Goal: Task Accomplishment & Management: Manage account settings

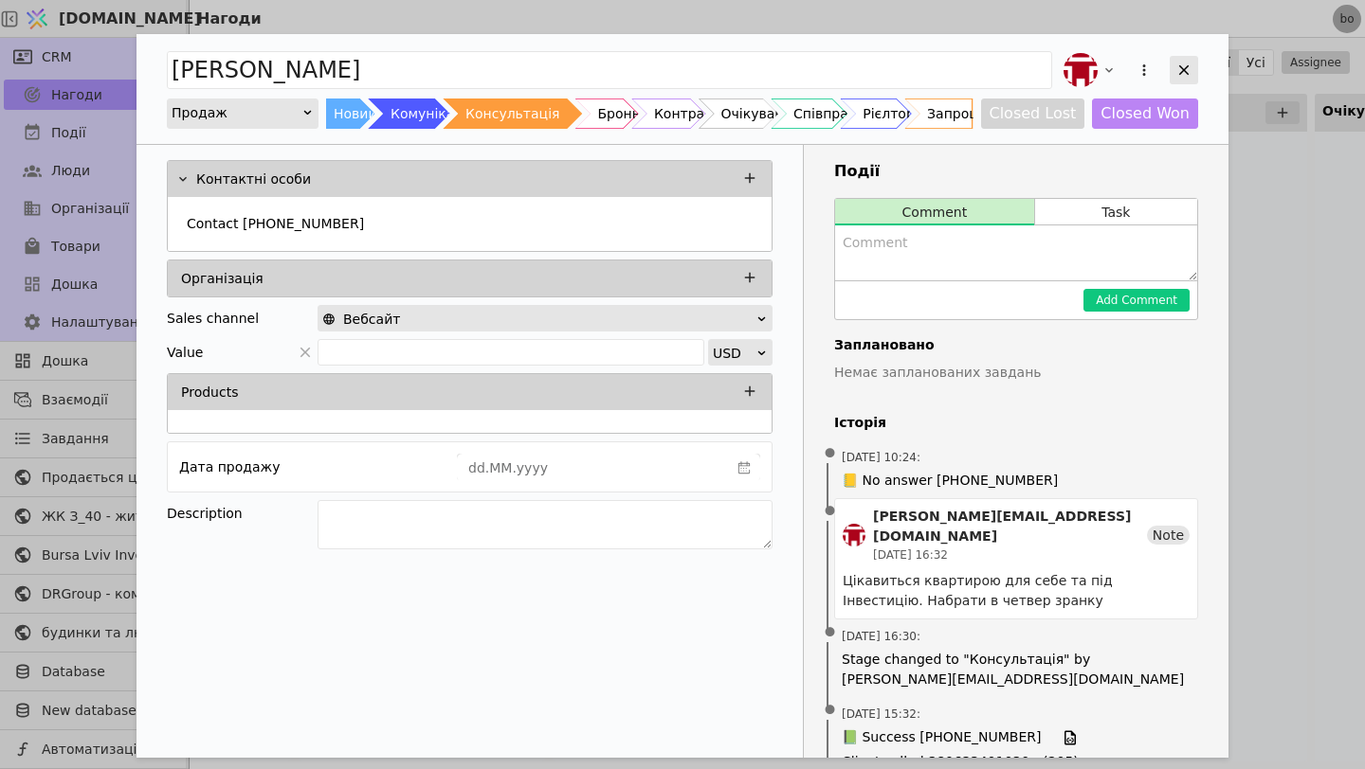
click at [1182, 77] on icon "Add Opportunity" at bounding box center [1183, 70] width 17 height 17
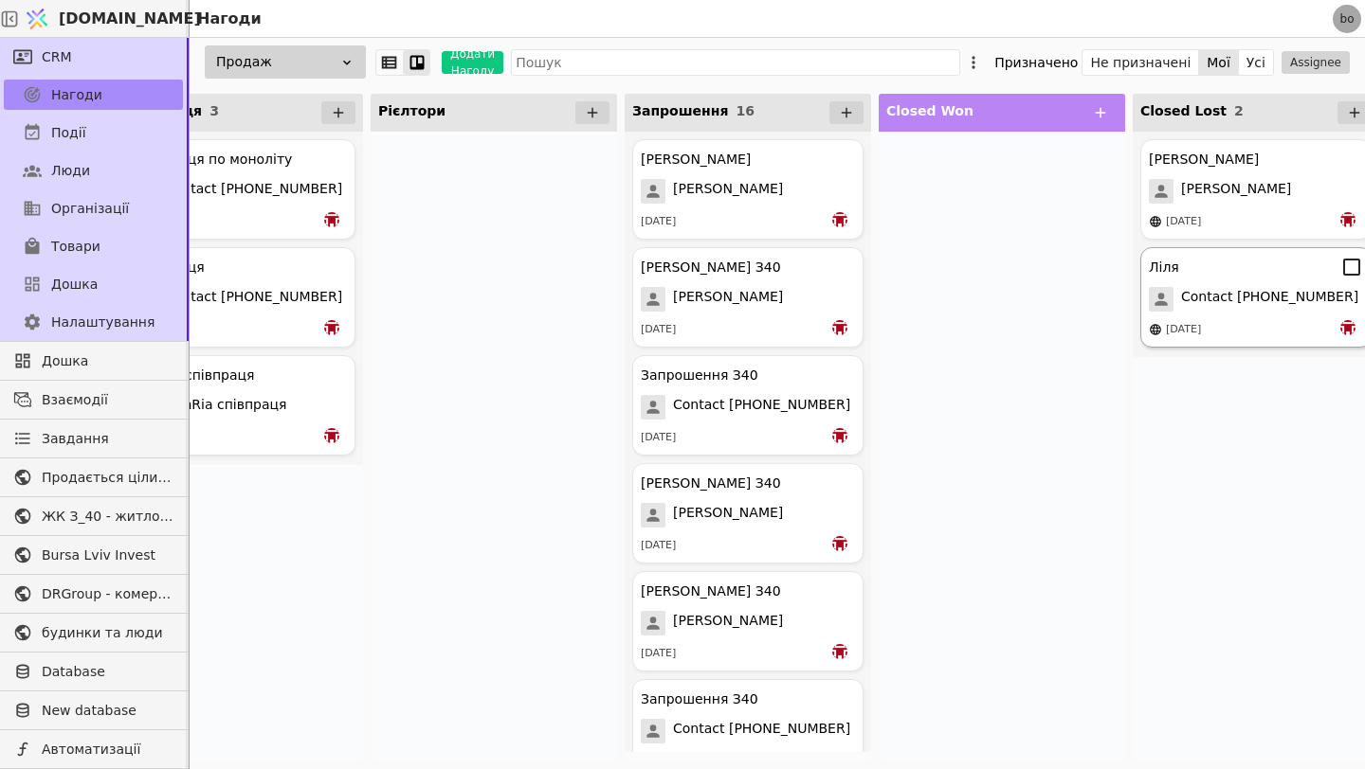
scroll to position [0, 1602]
click at [1213, 293] on span "Contact [PHONE_NUMBER]" at bounding box center [1271, 299] width 177 height 25
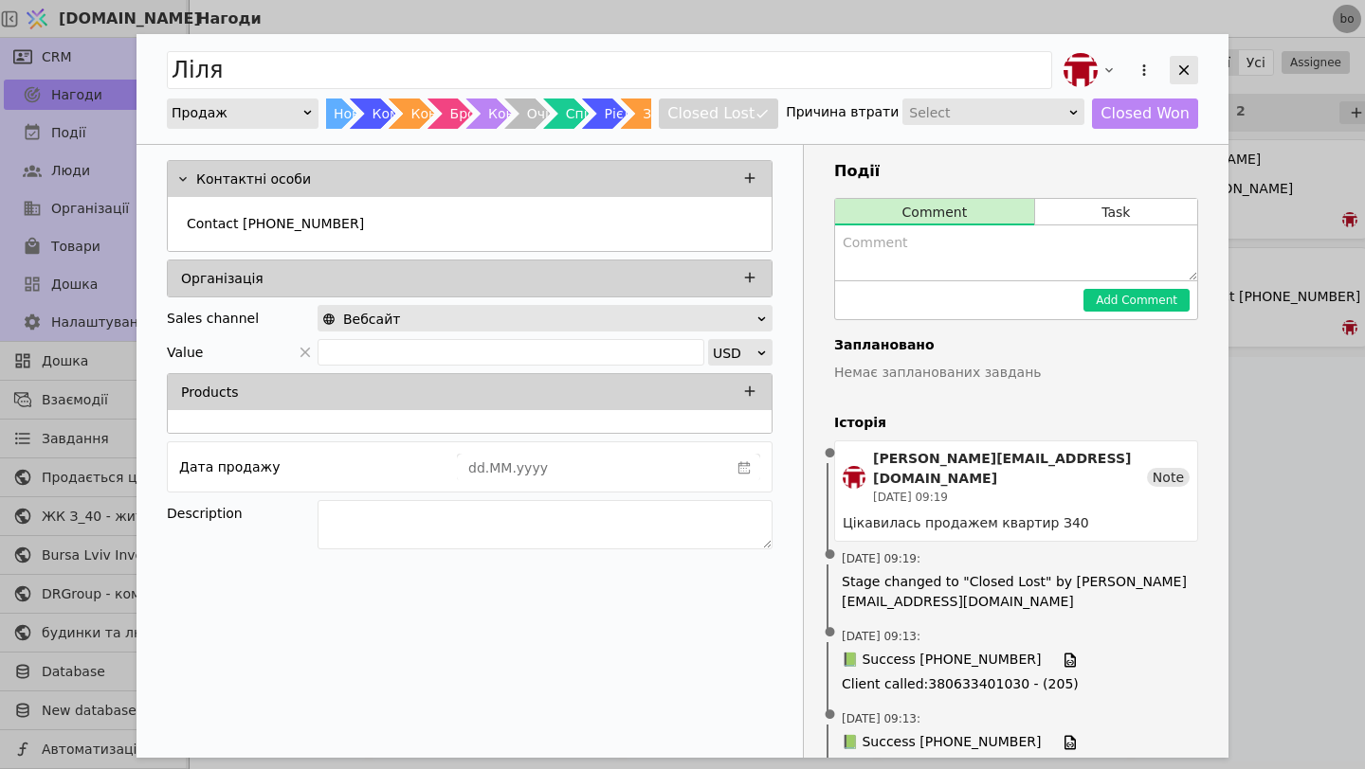
click at [1183, 67] on icon "Add Opportunity" at bounding box center [1183, 70] width 17 height 17
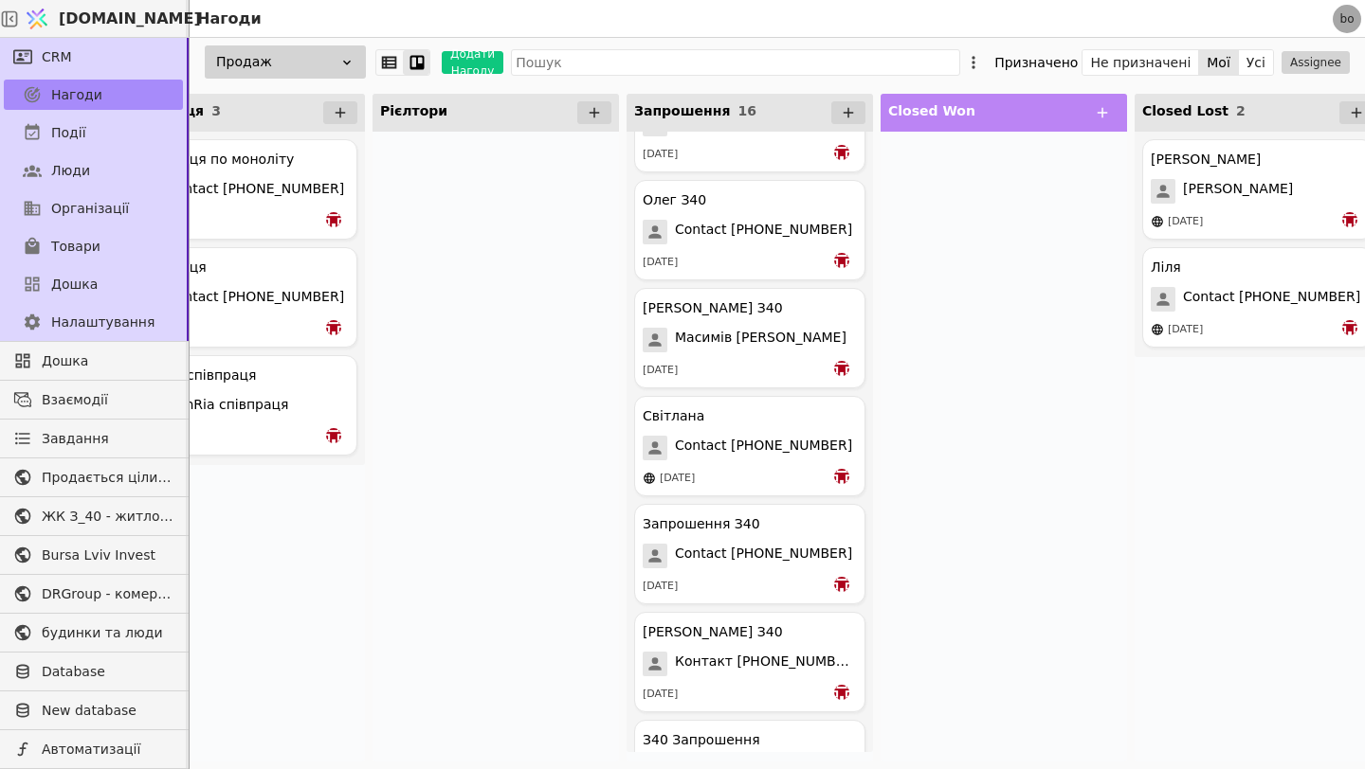
scroll to position [932, 0]
click at [815, 443] on span "Contact [PHONE_NUMBER]" at bounding box center [763, 447] width 177 height 25
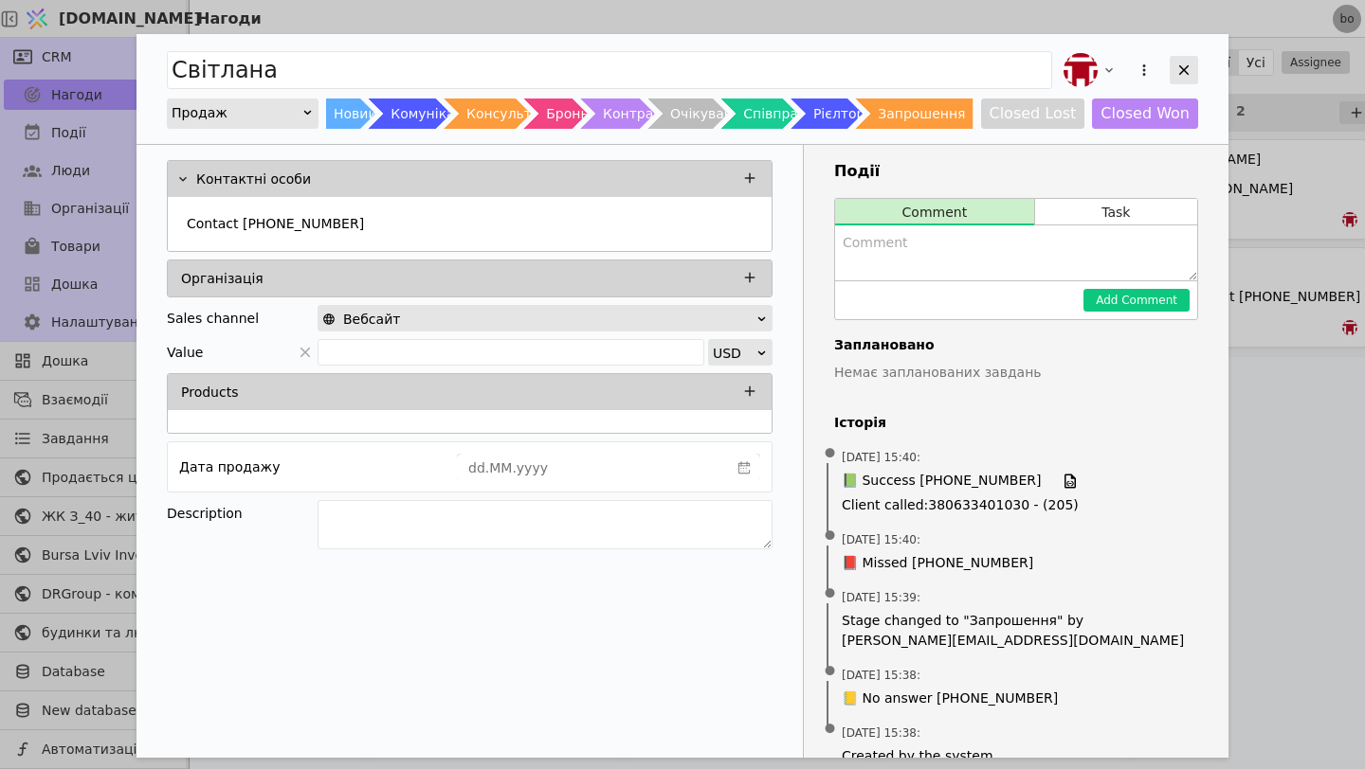
click at [1184, 66] on icon "Add Opportunity" at bounding box center [1183, 70] width 17 height 17
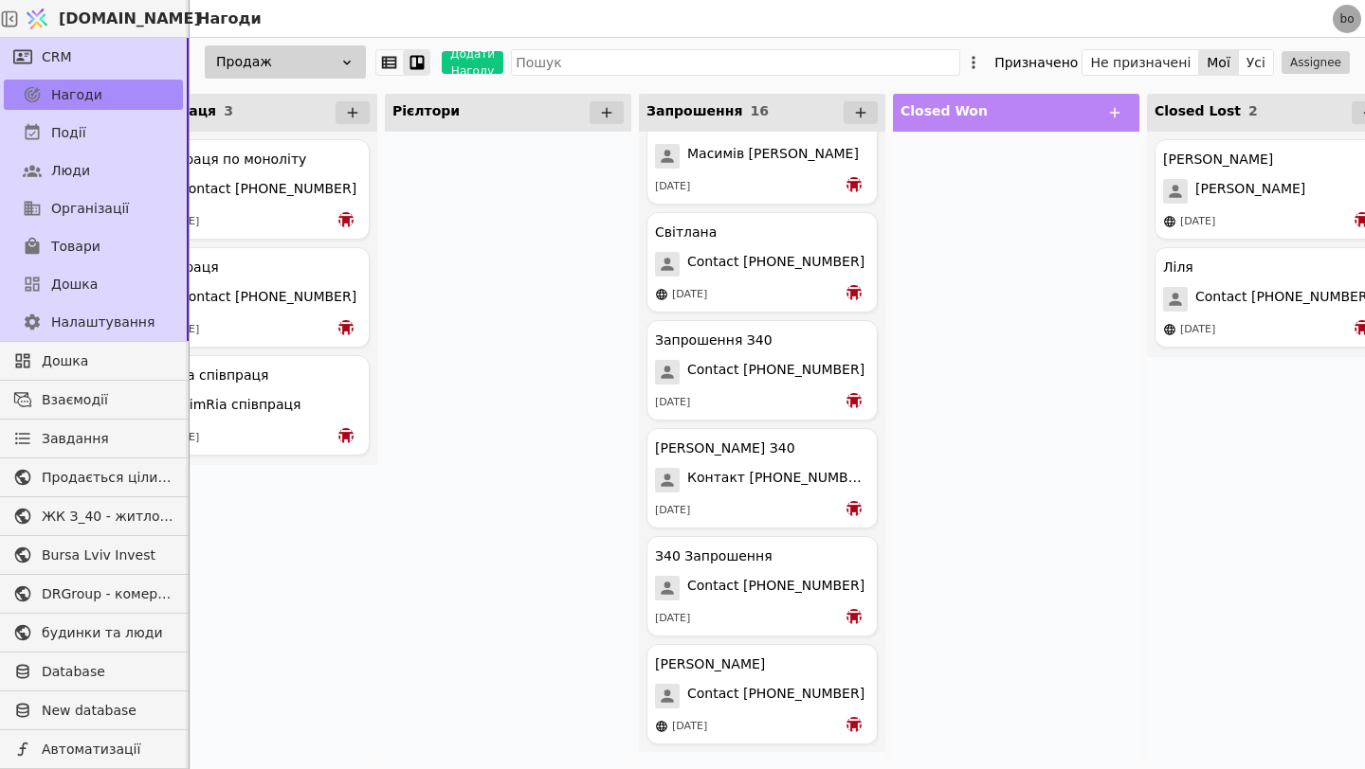
scroll to position [0, 1587]
click at [679, 722] on div "[DATE]" at bounding box center [692, 727] width 35 height 16
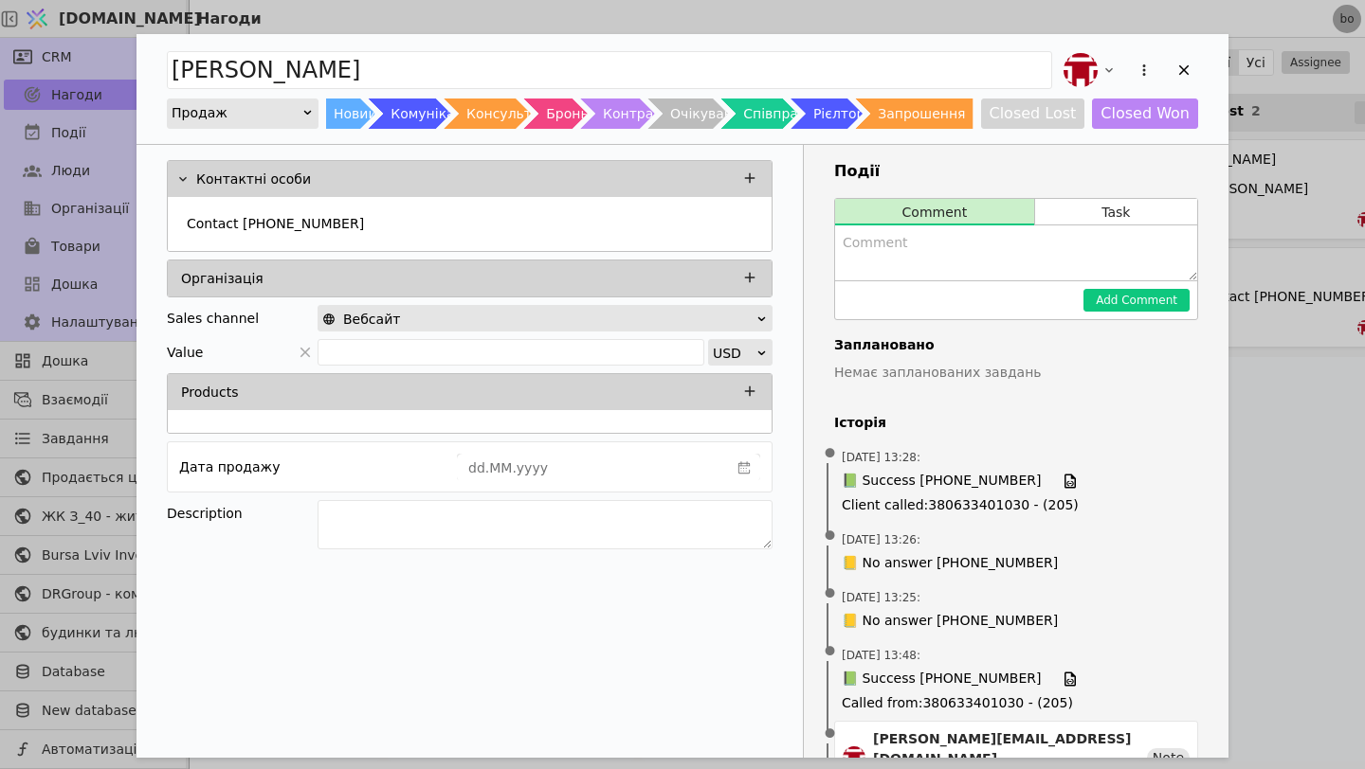
click at [927, 354] on h4 "Заплановано" at bounding box center [1016, 345] width 364 height 20
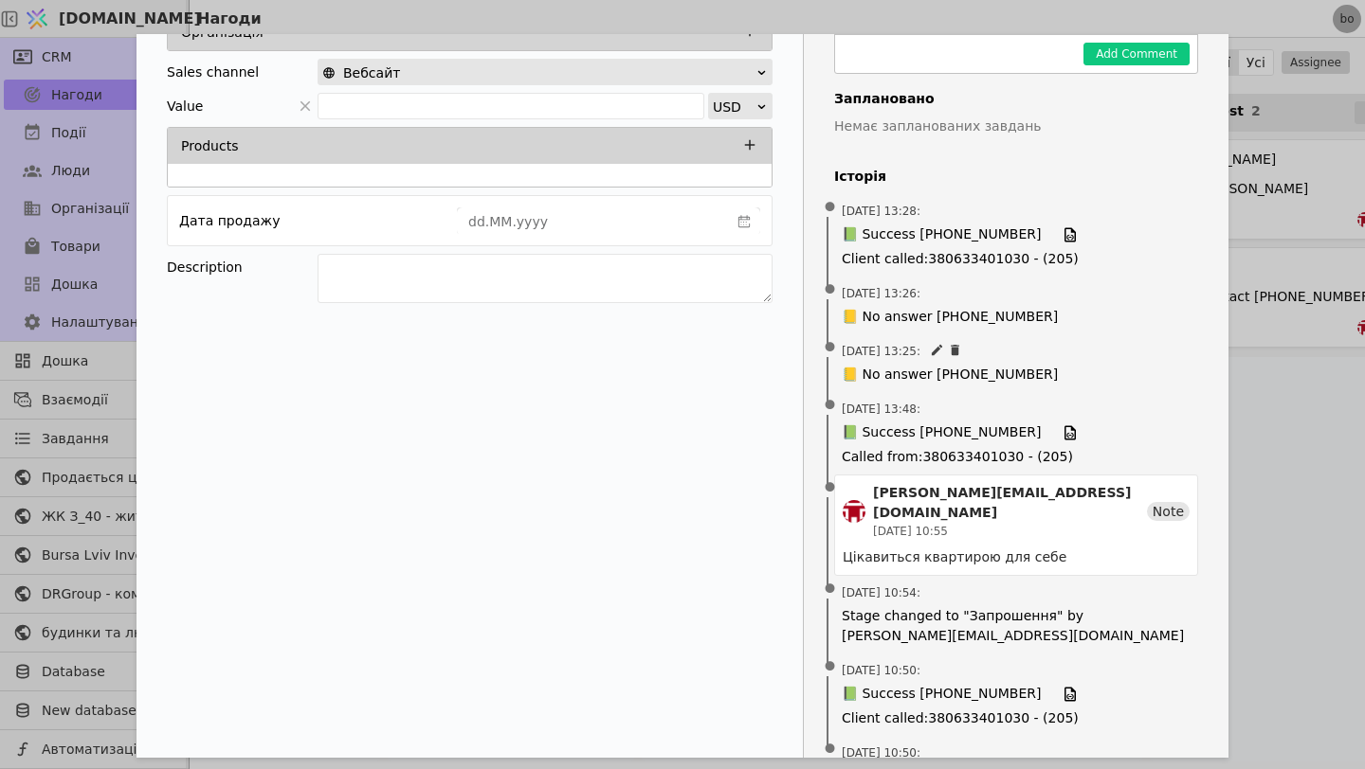
scroll to position [278, 0]
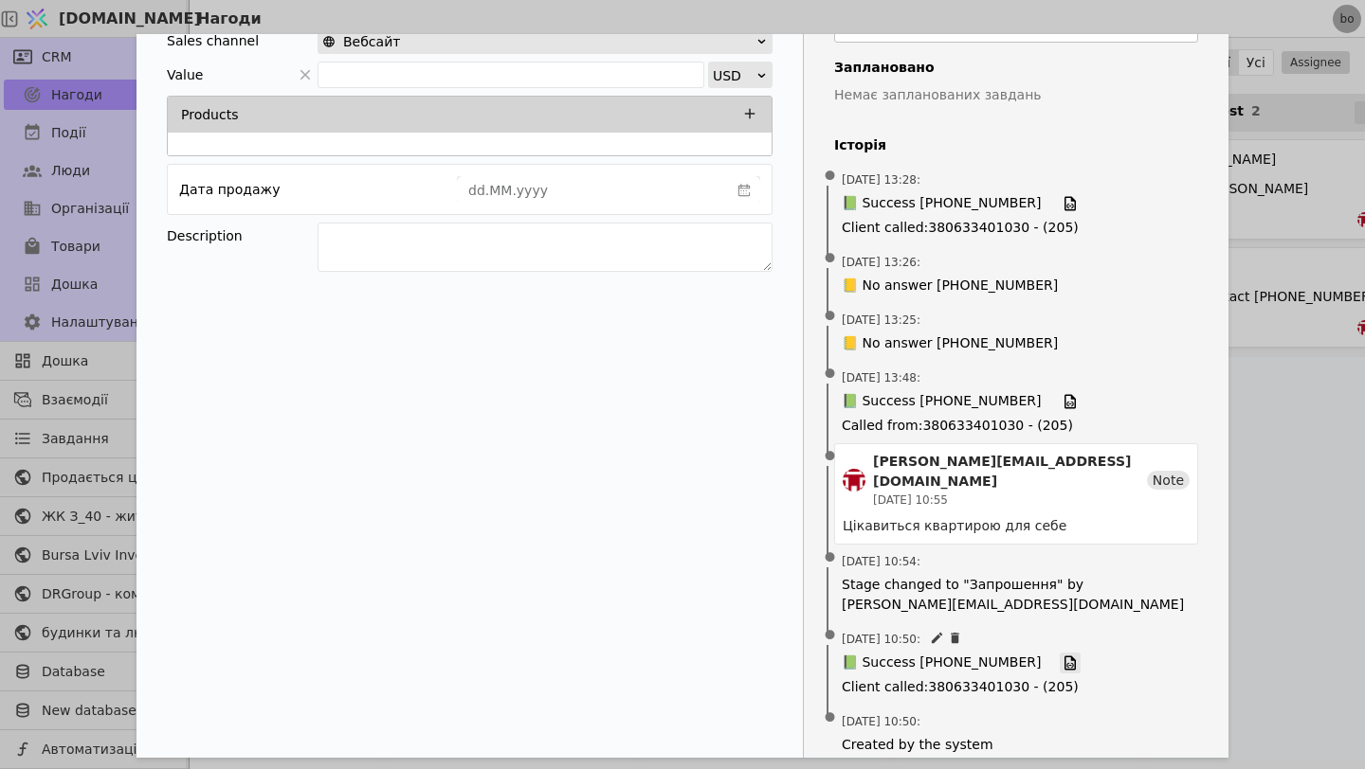
click at [1059, 653] on link "Add Opportunity" at bounding box center [1069, 663] width 21 height 21
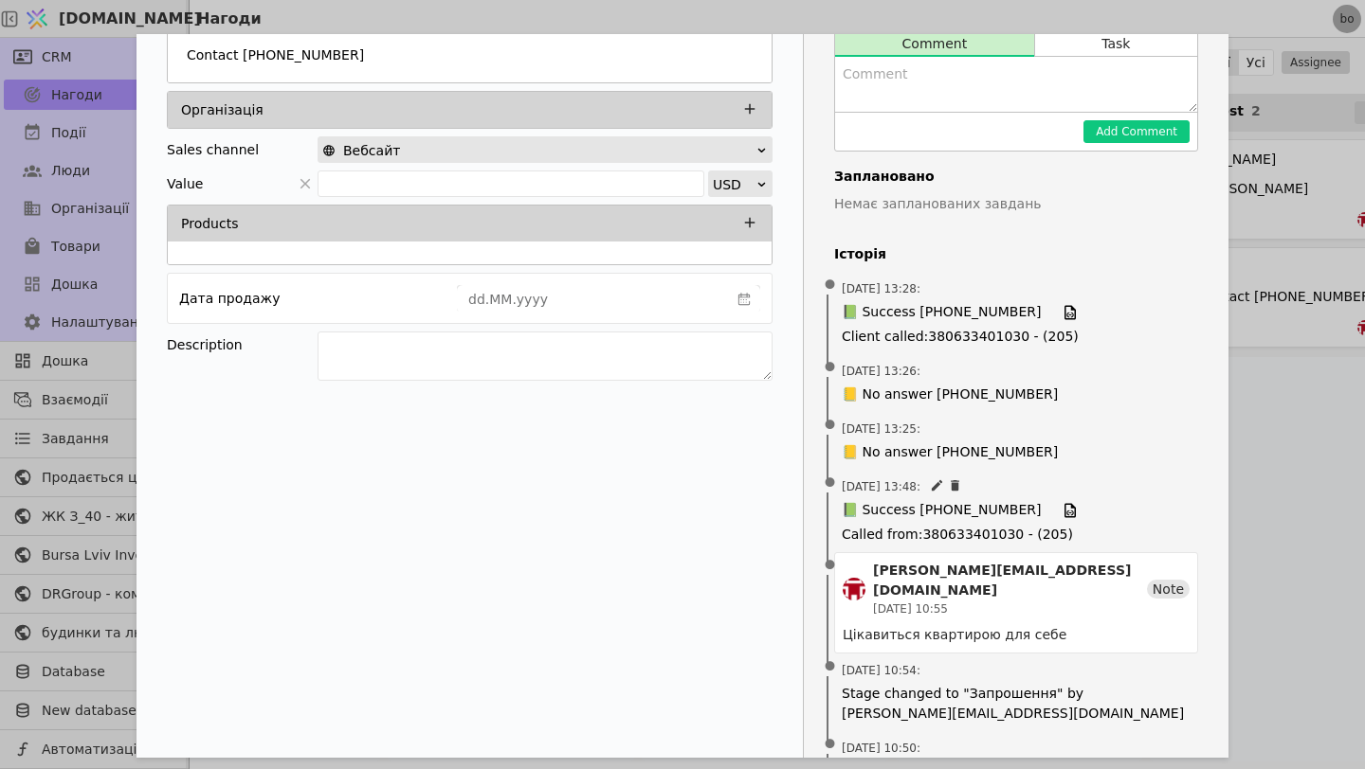
scroll to position [168, 0]
click at [1064, 311] on icon "Add Opportunity" at bounding box center [1069, 314] width 11 height 14
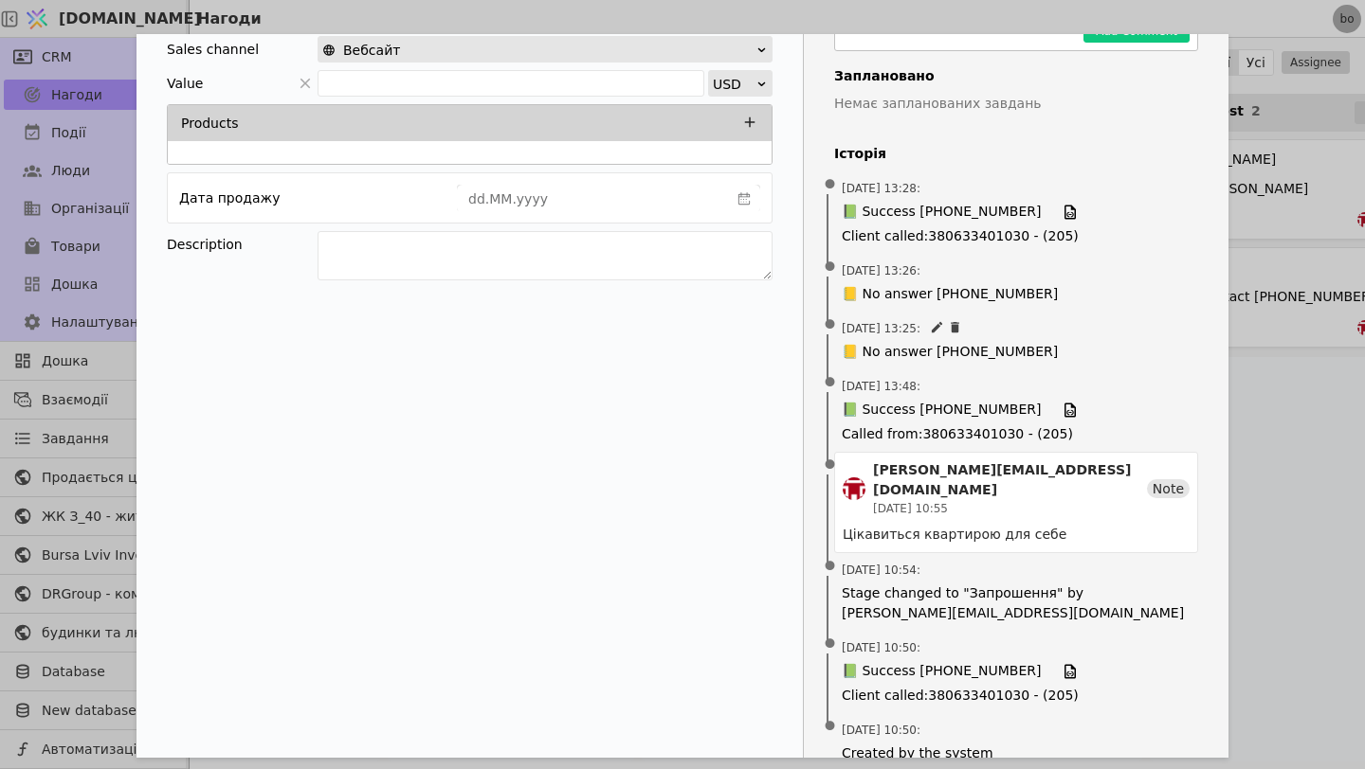
scroll to position [278, 0]
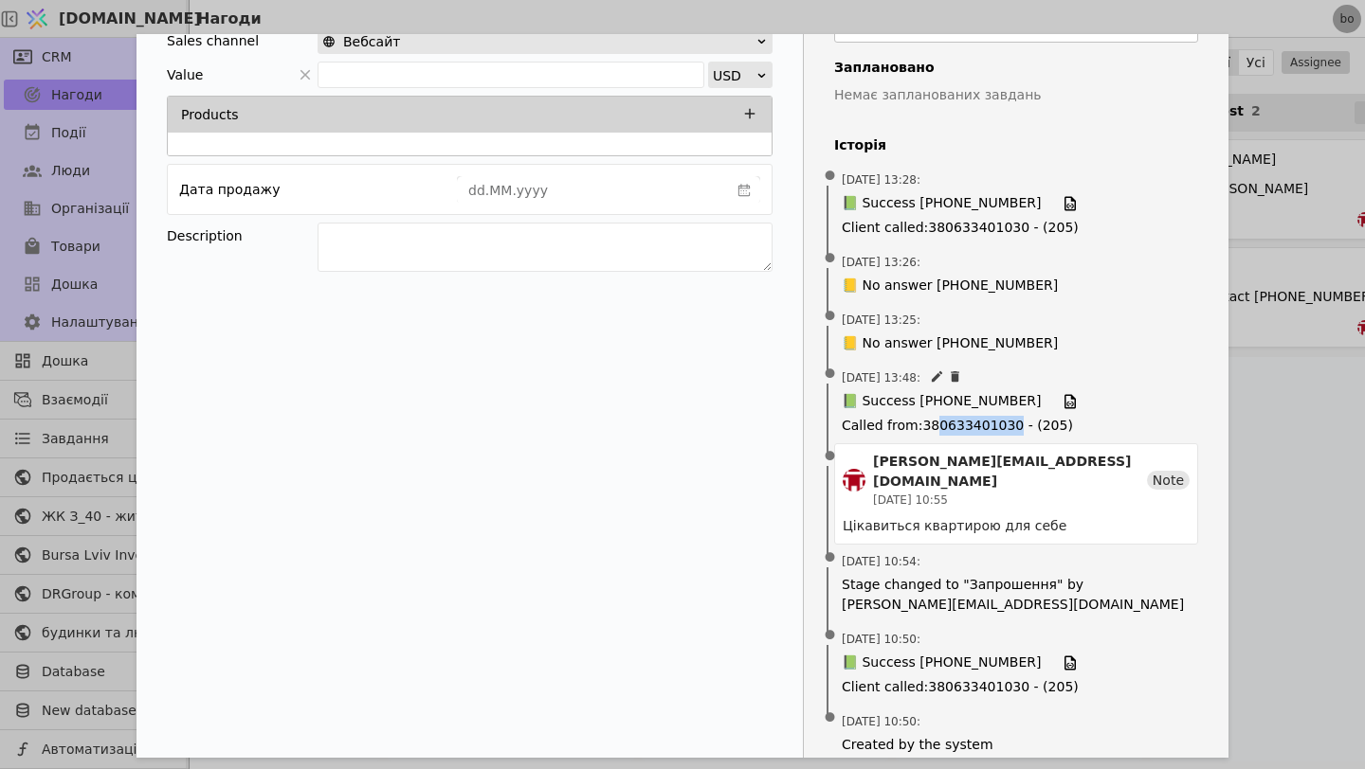
drag, startPoint x: 1017, startPoint y: 427, endPoint x: 931, endPoint y: 434, distance: 85.5
click at [931, 434] on span "Called from : 380633401030 - (205)" at bounding box center [1015, 426] width 349 height 20
copy span "0633401030"
click at [657, 381] on div "Контактні особи Contact +380980725274 Організація Sales channel Вебсайт Value U…" at bounding box center [469, 322] width 667 height 911
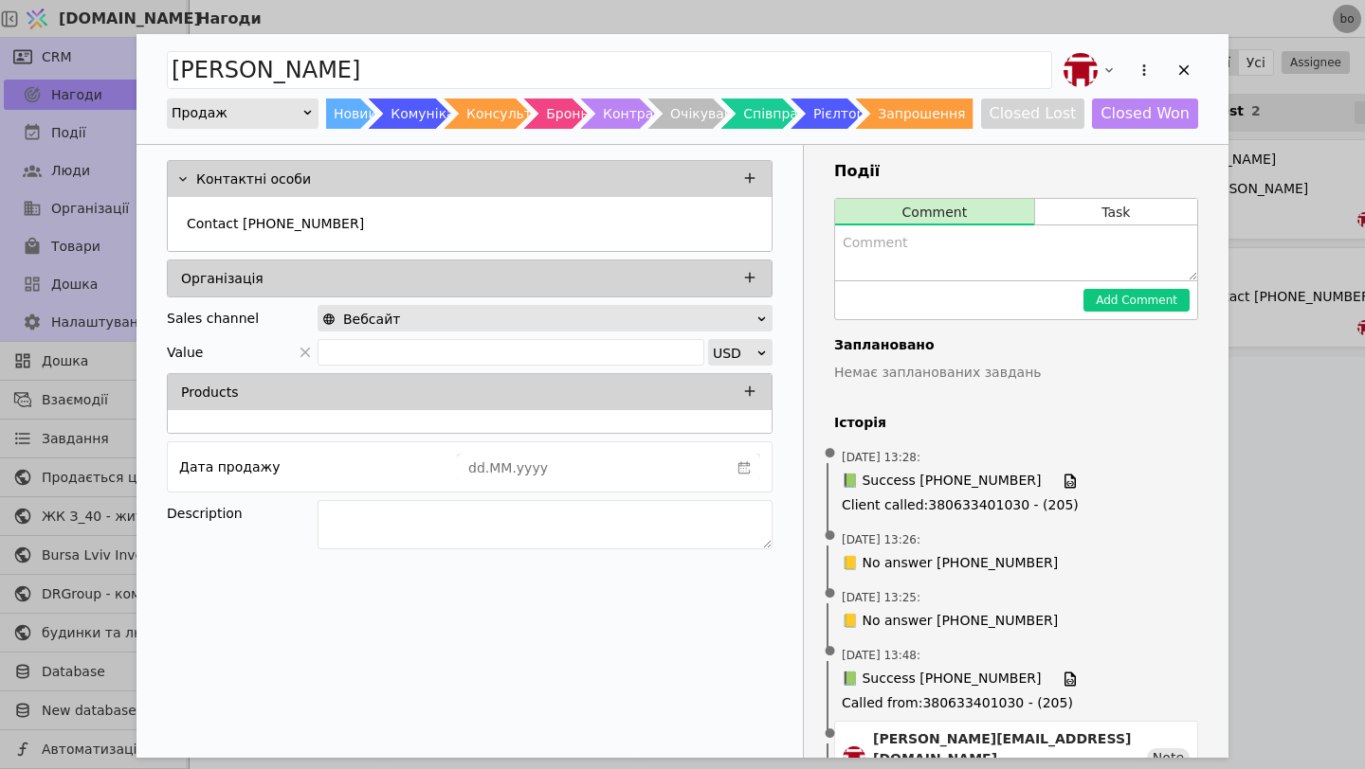
click at [971, 235] on textarea "Add Opportunity" at bounding box center [1016, 253] width 362 height 55
click at [967, 273] on textarea "Add Opportunity" at bounding box center [1016, 253] width 362 height 55
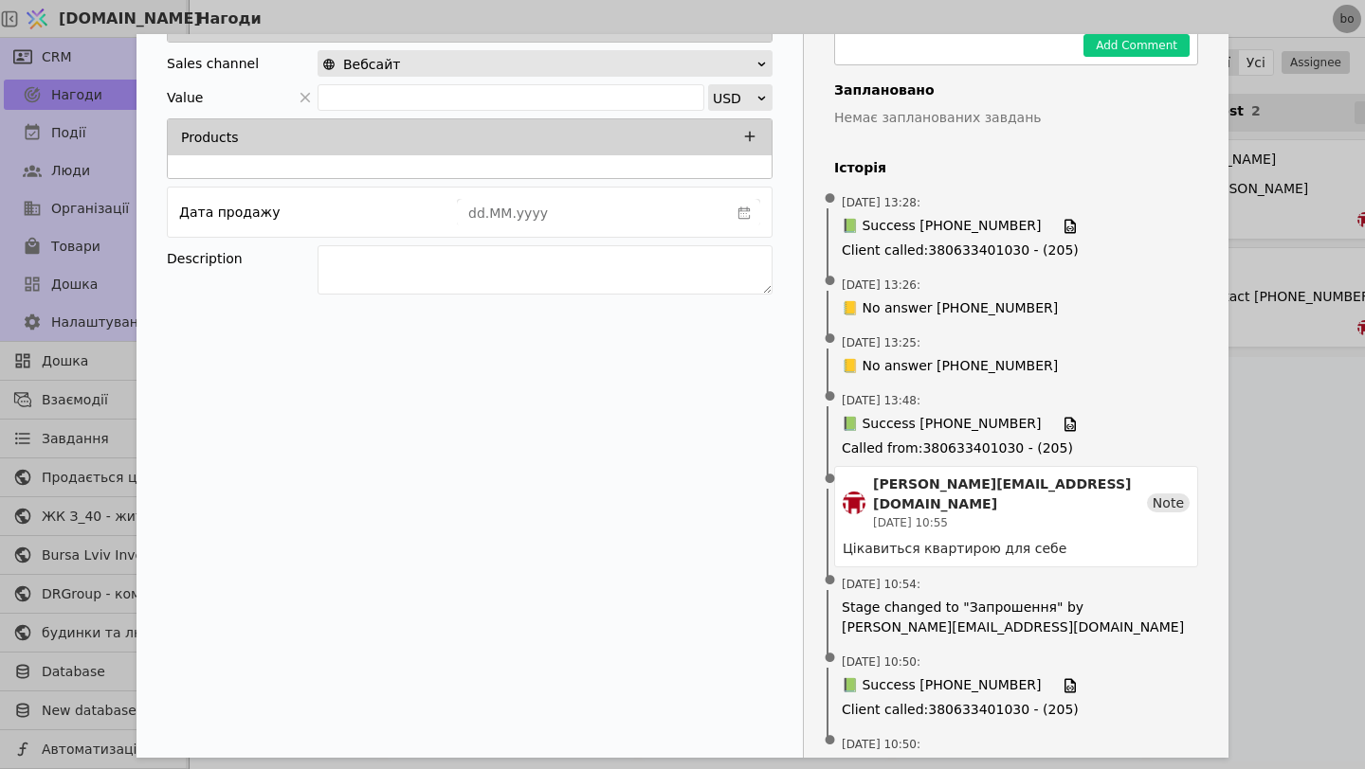
scroll to position [278, 0]
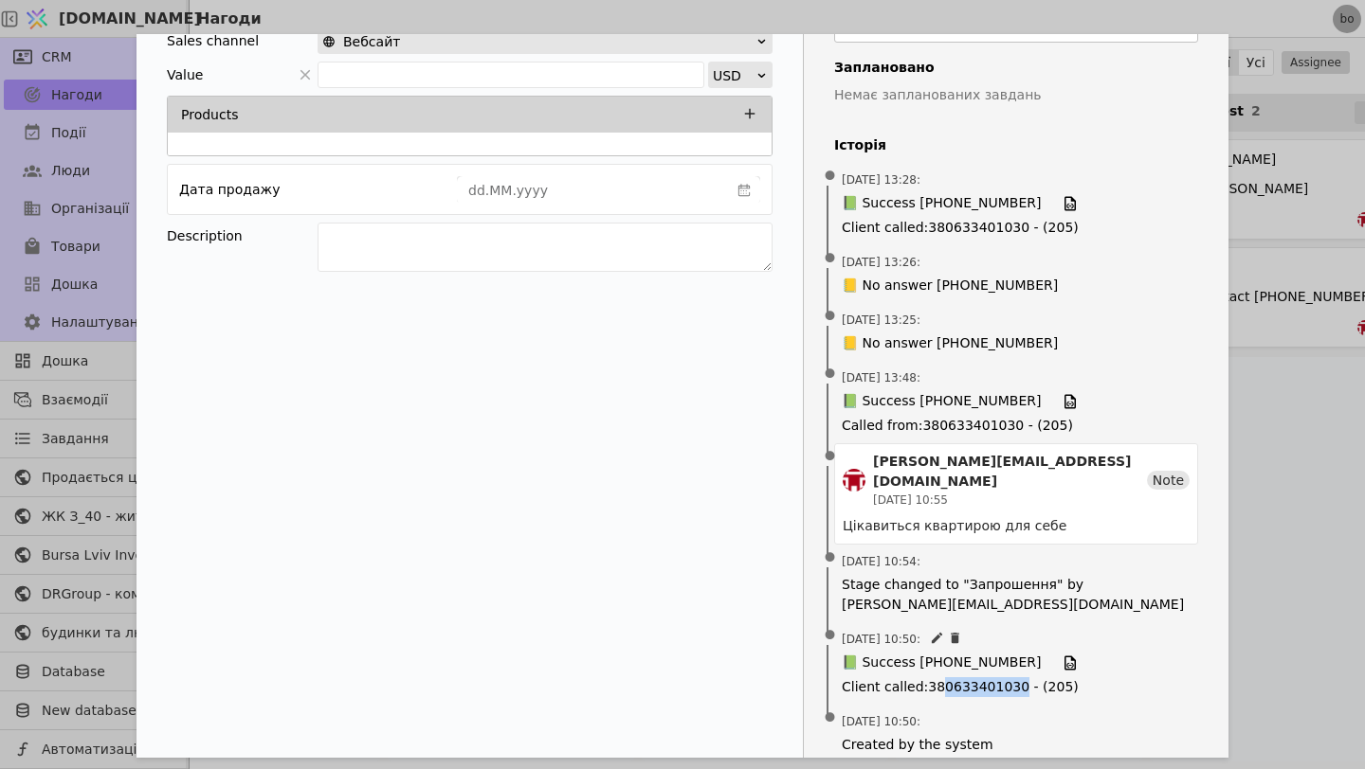
drag, startPoint x: 1021, startPoint y: 668, endPoint x: 942, endPoint y: 671, distance: 78.7
click at [942, 678] on span "Client called : 380633401030 - (205)" at bounding box center [1015, 688] width 349 height 20
copy span "0633401030"
drag, startPoint x: 1022, startPoint y: 646, endPoint x: 938, endPoint y: 651, distance: 84.5
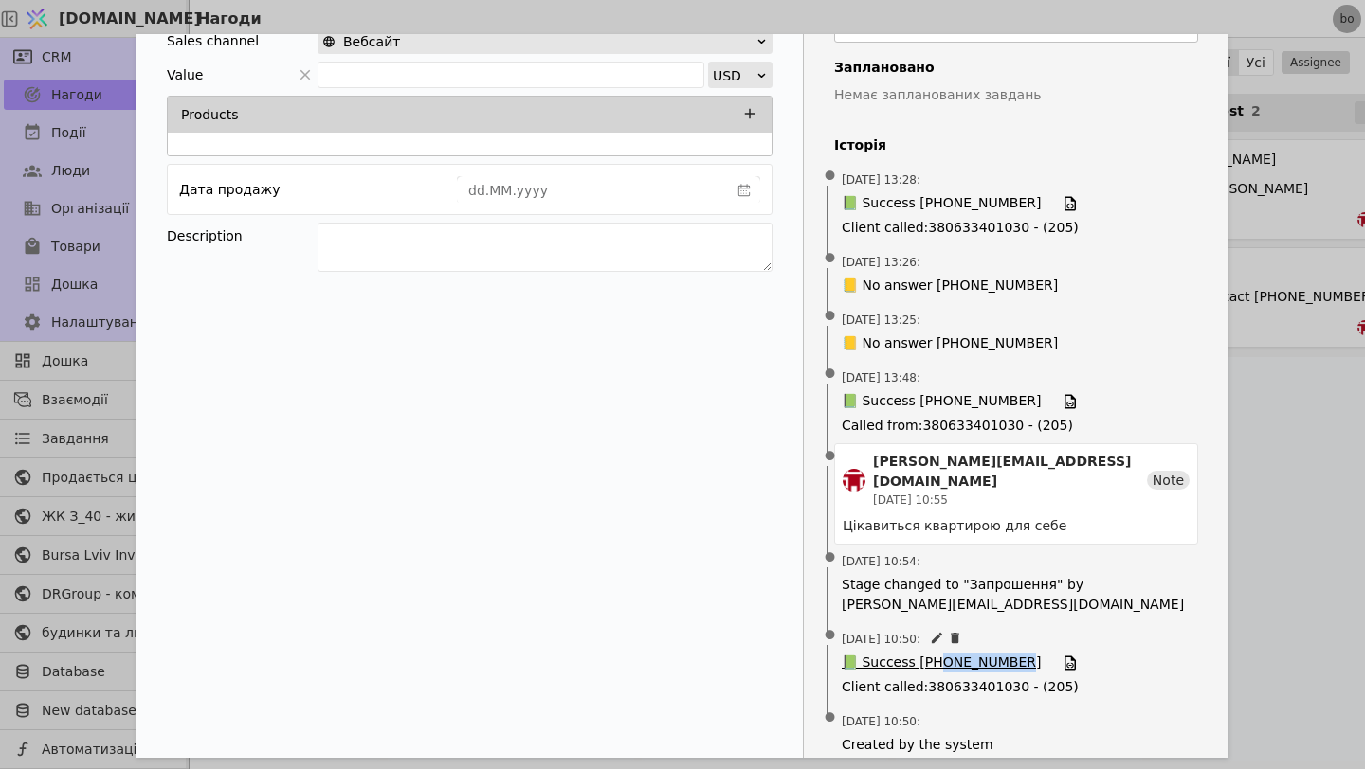
click at [938, 653] on span "📗 Success +380980725274" at bounding box center [1015, 663] width 349 height 21
copy span "980725274"
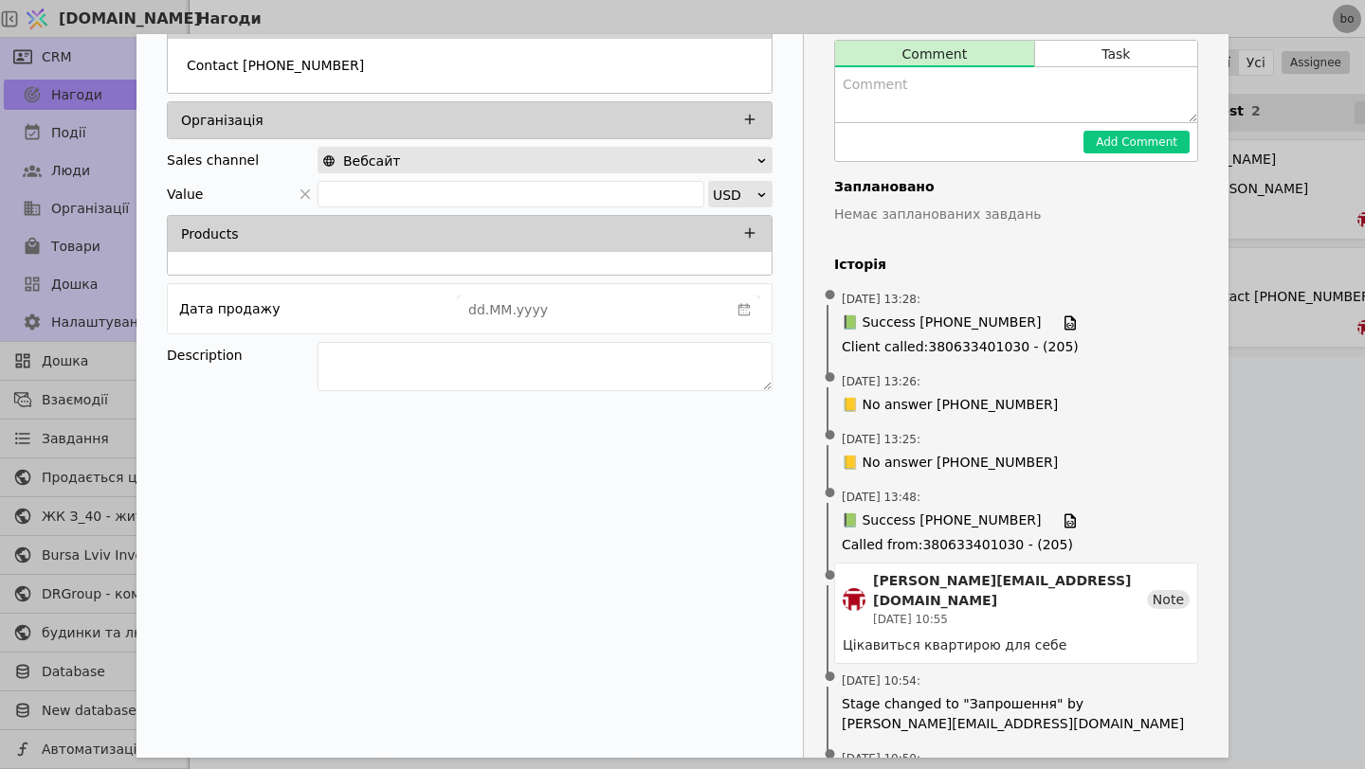
scroll to position [0, 0]
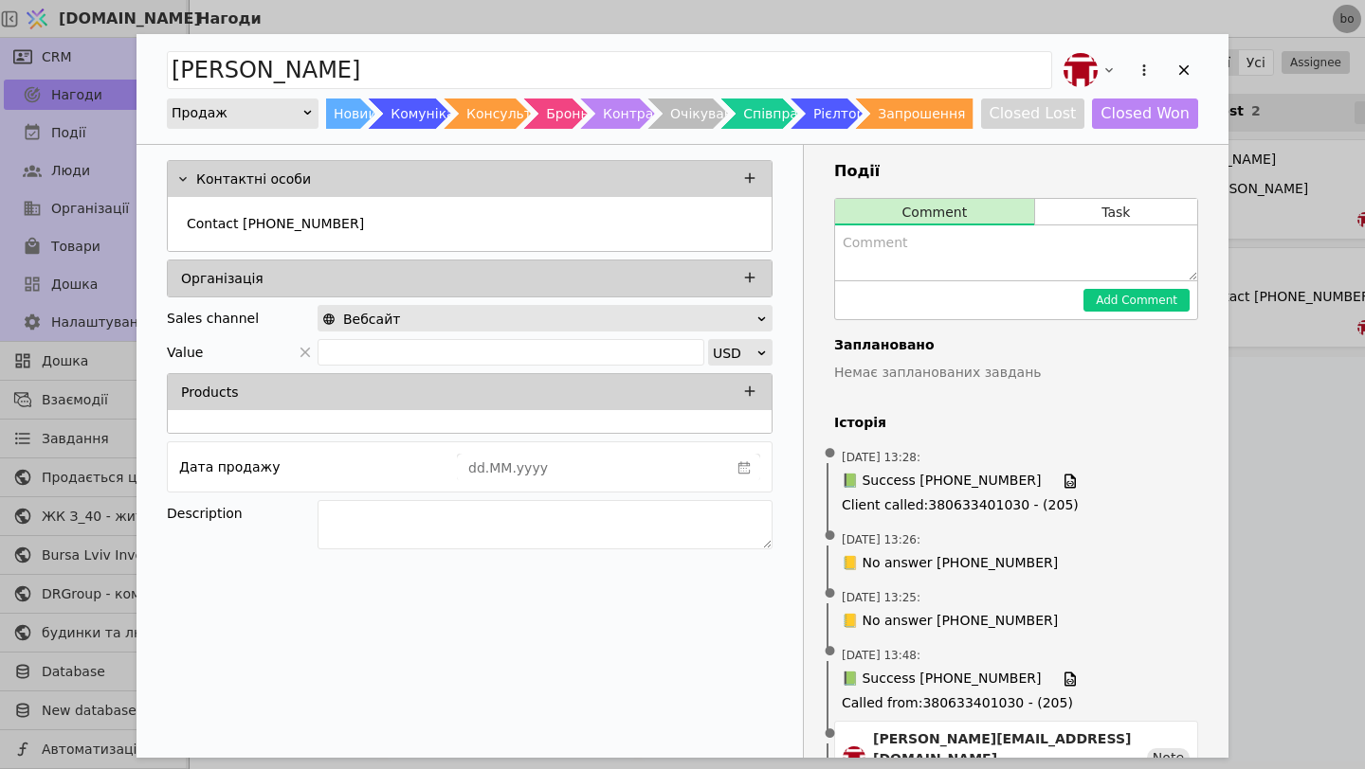
click at [985, 250] on textarea "Add Opportunity" at bounding box center [1016, 253] width 362 height 55
type textarea "М"
click at [1188, 194] on div "Події Comment Task Add Comment Заплановано Немає запланованих завдань Історія •…" at bounding box center [1016, 600] width 425 height 911
click at [1181, 201] on button "Task" at bounding box center [1116, 212] width 162 height 27
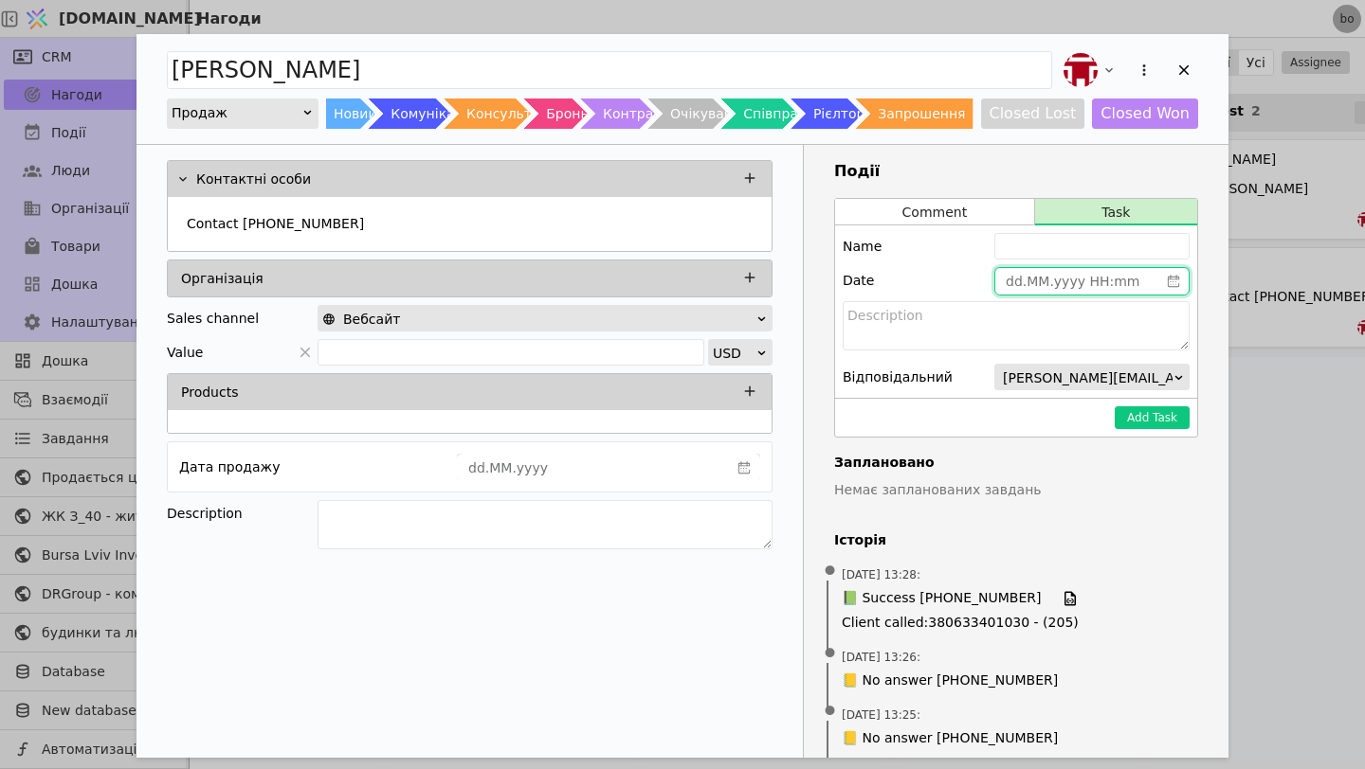
type input "dd.MM.yyyy HH:mm"
click at [1045, 280] on input "dd.MM.yyyy HH:mm" at bounding box center [1076, 281] width 163 height 27
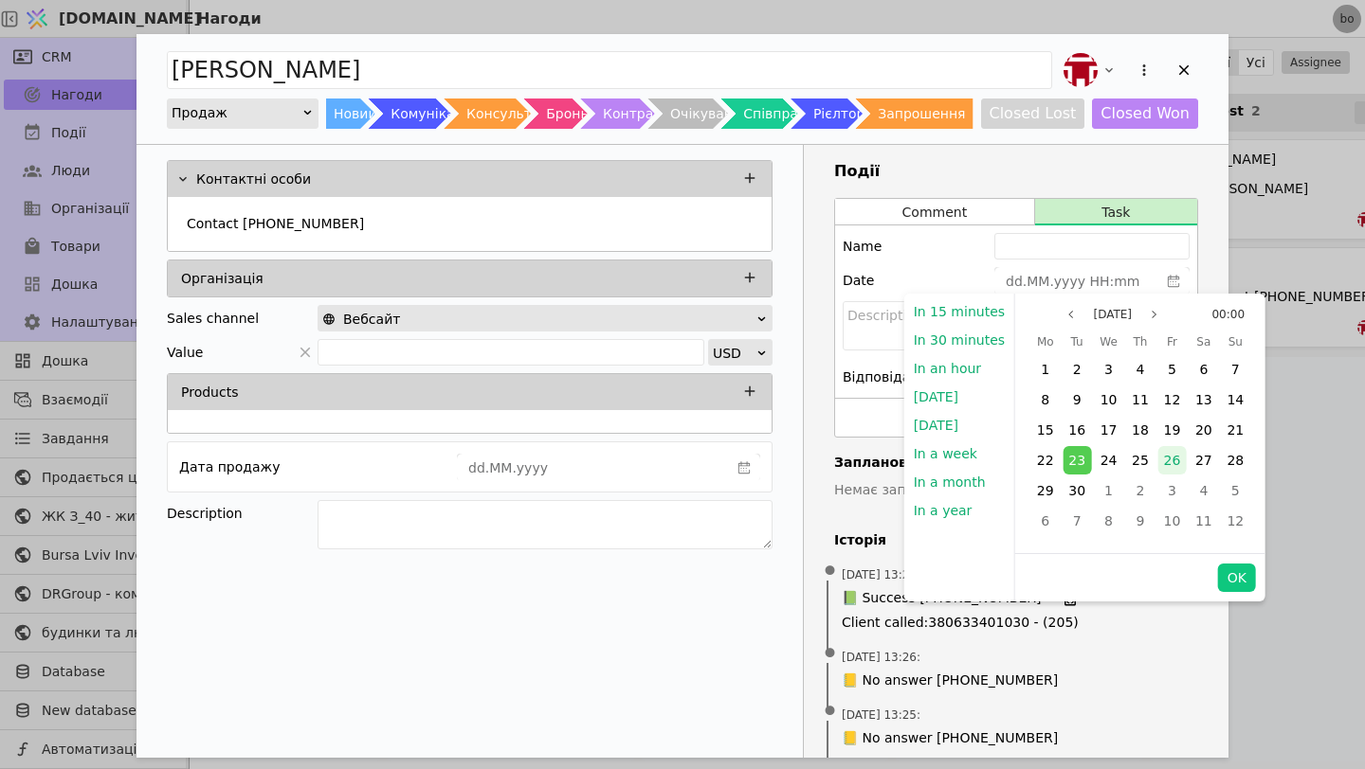
click at [1164, 457] on span "26" at bounding box center [1172, 460] width 17 height 15
click at [1236, 585] on button "OK" at bounding box center [1237, 578] width 38 height 28
type input "26.09.2025 00:00"
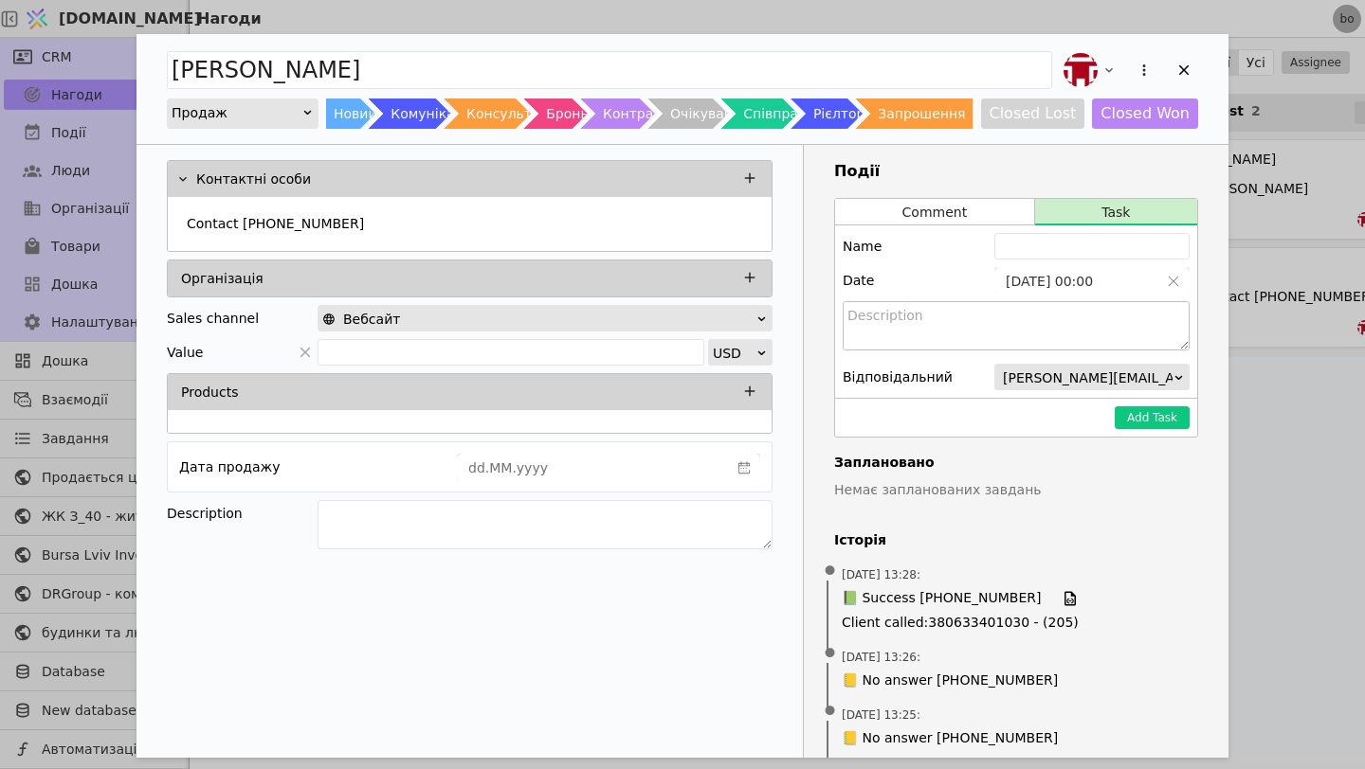
click at [962, 319] on textarea "Add Opportunity" at bounding box center [1015, 325] width 347 height 49
type textarea "Х"
type textarea "Зателефонувати щодо зустрічі"
click at [1054, 241] on input "Add Opportunity" at bounding box center [1091, 246] width 195 height 27
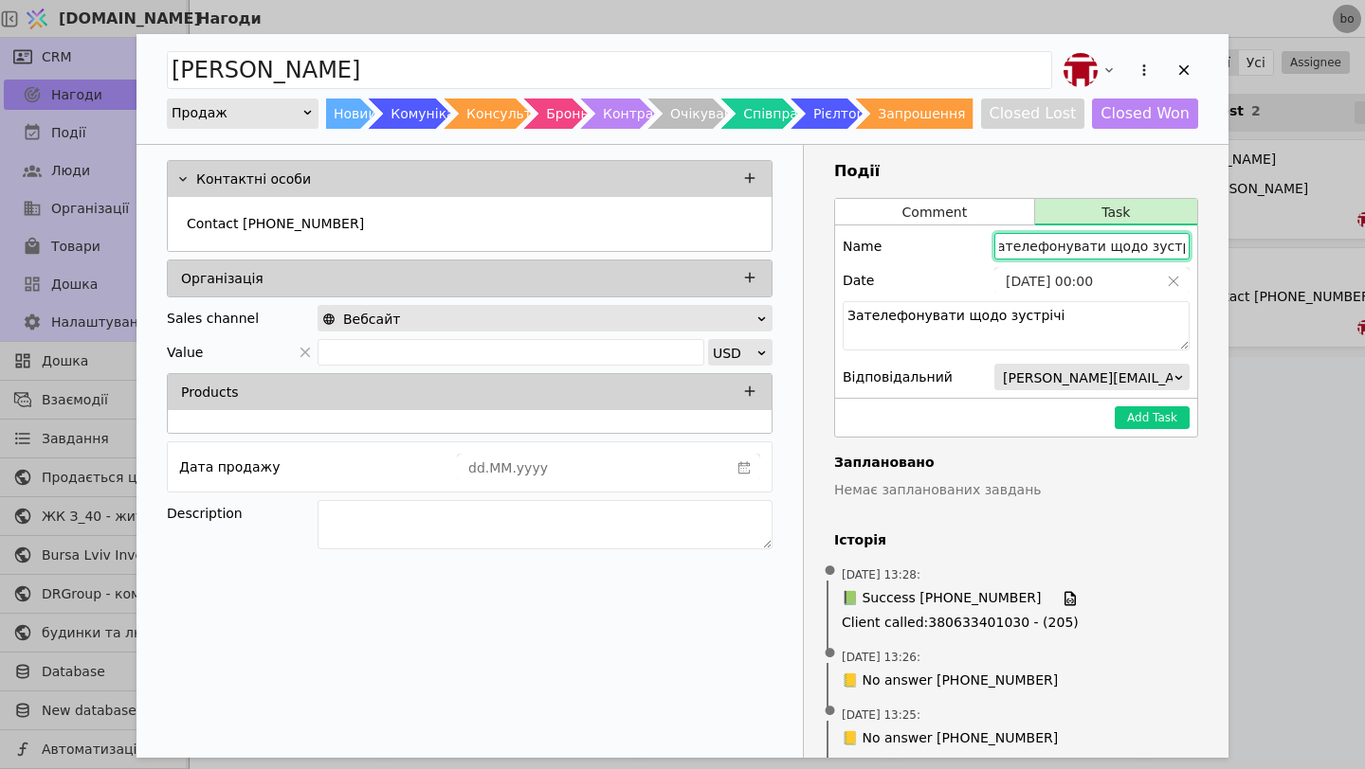
type input "Зателефонувати щодо зустрічі"
click at [1146, 426] on button "Add Task" at bounding box center [1151, 418] width 75 height 23
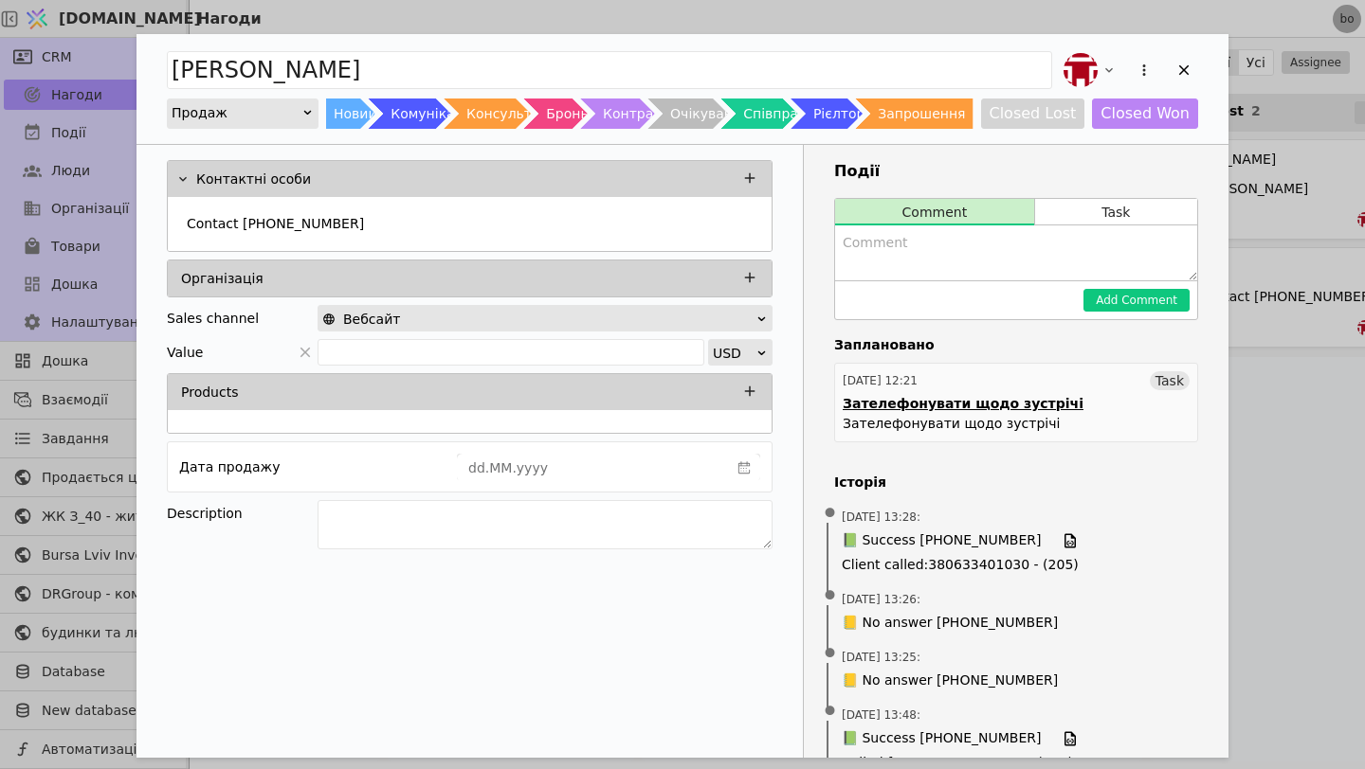
click at [996, 379] on div "23.09.2025 12:21 Task" at bounding box center [1015, 380] width 347 height 19
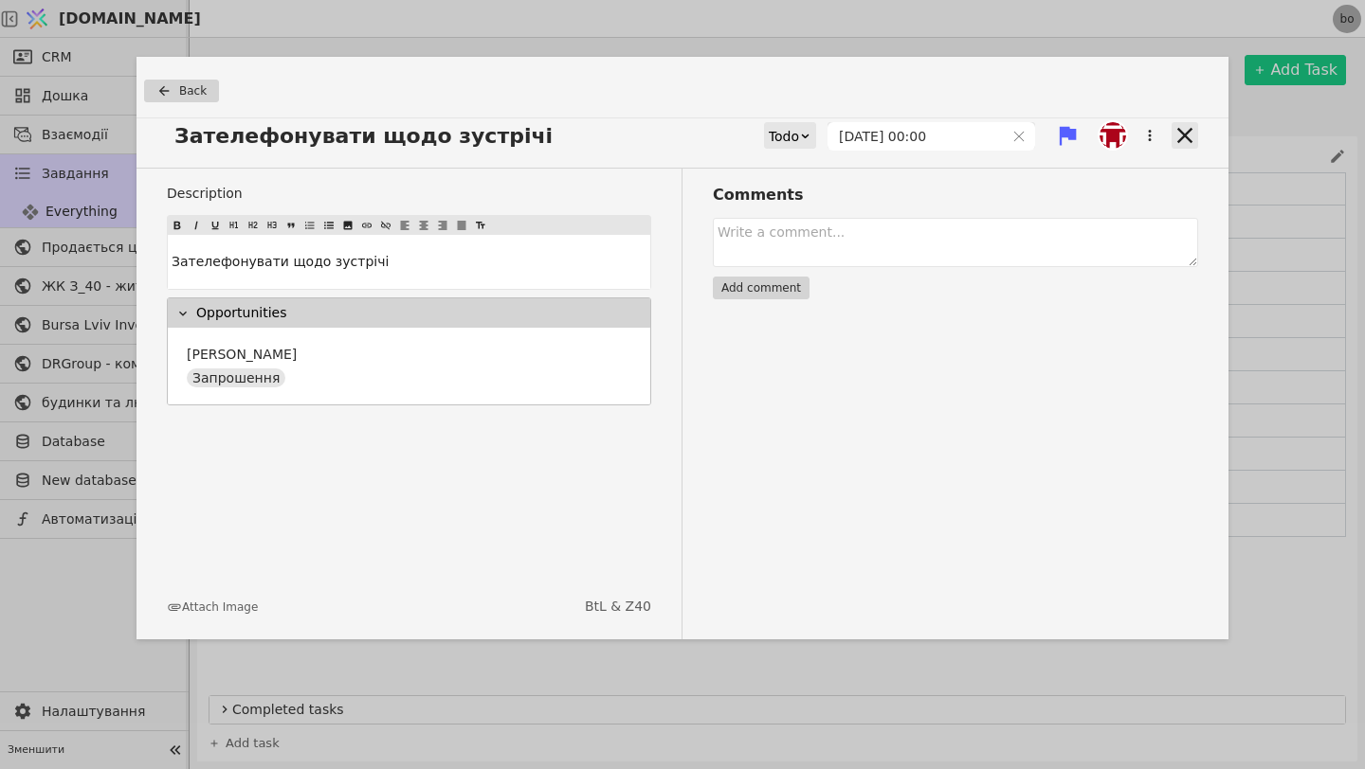
click at [1196, 137] on icon at bounding box center [1184, 135] width 27 height 27
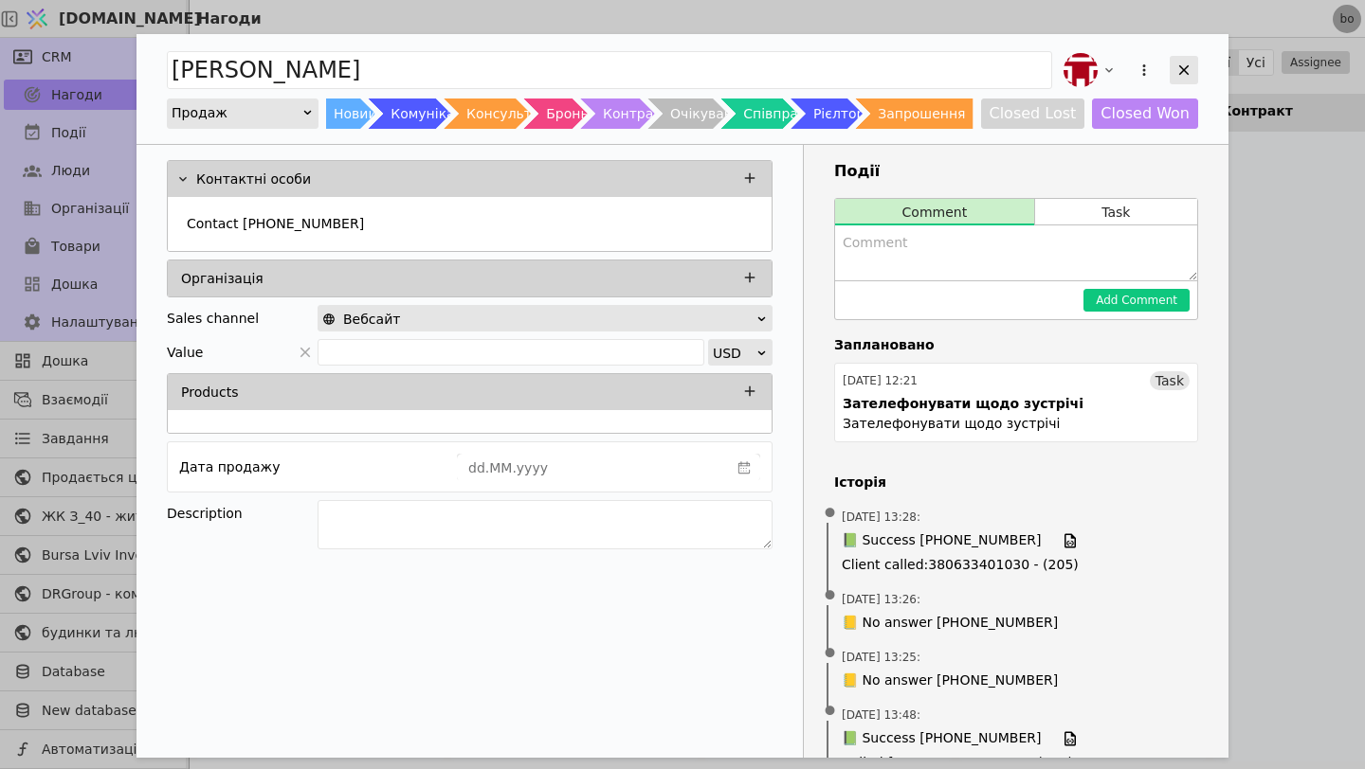
click at [1186, 77] on icon "Add Opportunity" at bounding box center [1183, 70] width 17 height 17
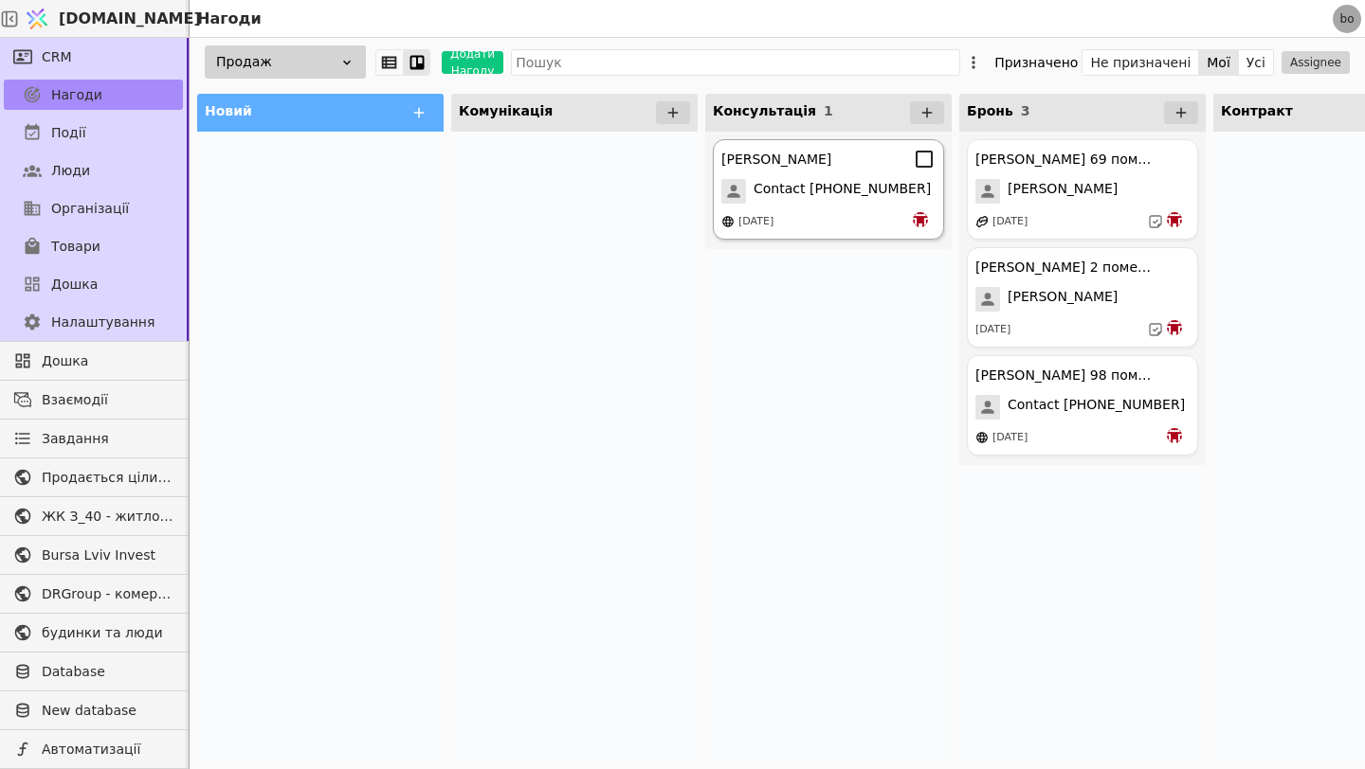
click at [869, 190] on span "Contact [PHONE_NUMBER]" at bounding box center [841, 191] width 177 height 25
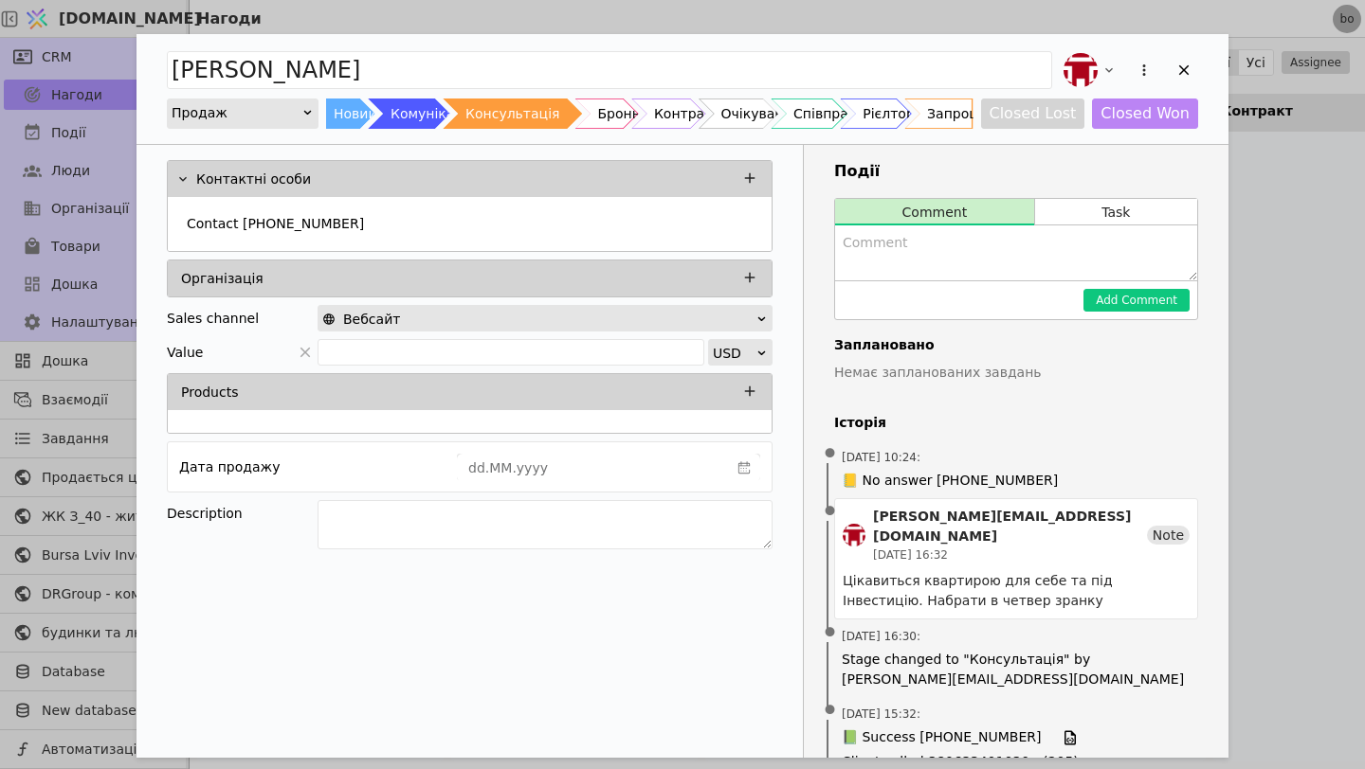
click at [920, 269] on textarea "Add Opportunity" at bounding box center [1016, 253] width 362 height 55
type textarea "И"
type textarea "Розглядає авалон ярд через близькість до центру міста"
click at [1107, 309] on button "Add Comment" at bounding box center [1136, 300] width 106 height 23
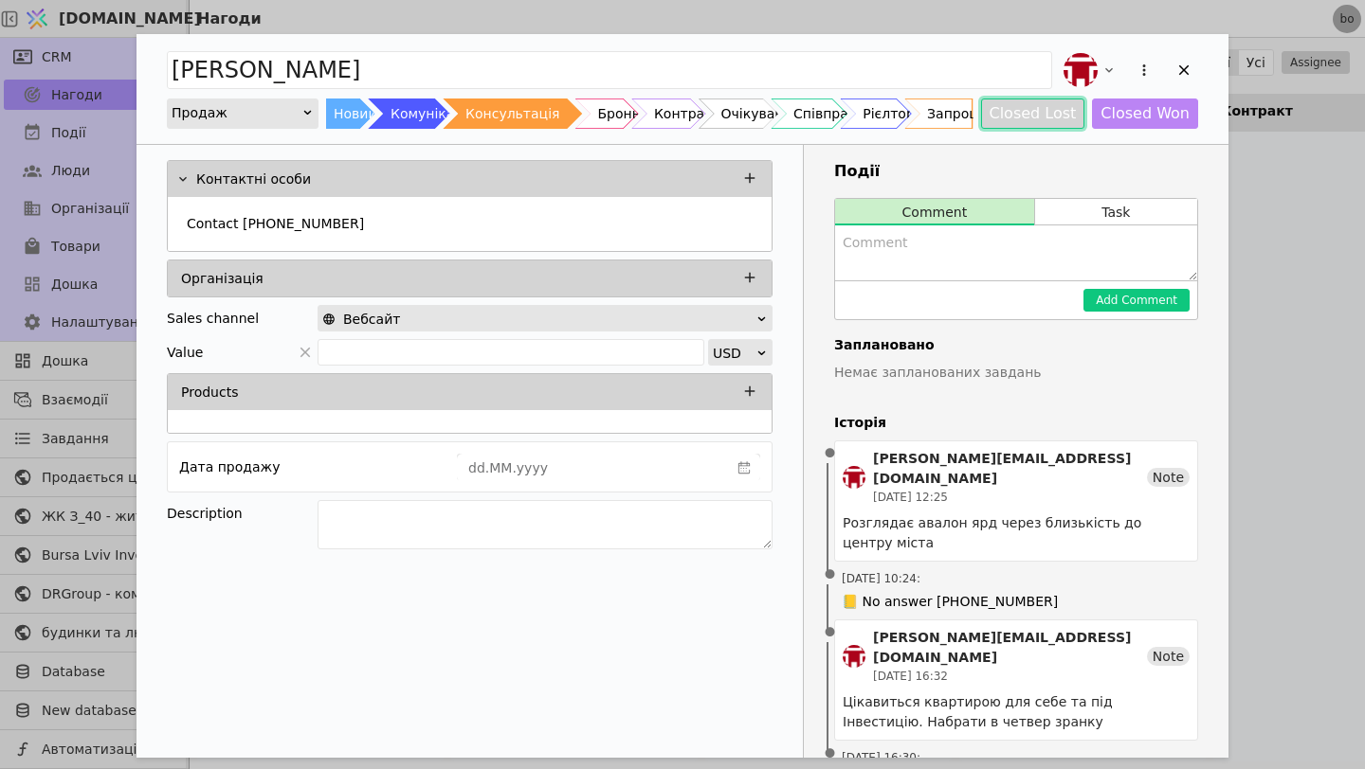
click at [1034, 112] on button "Closed Lost" at bounding box center [1033, 114] width 104 height 30
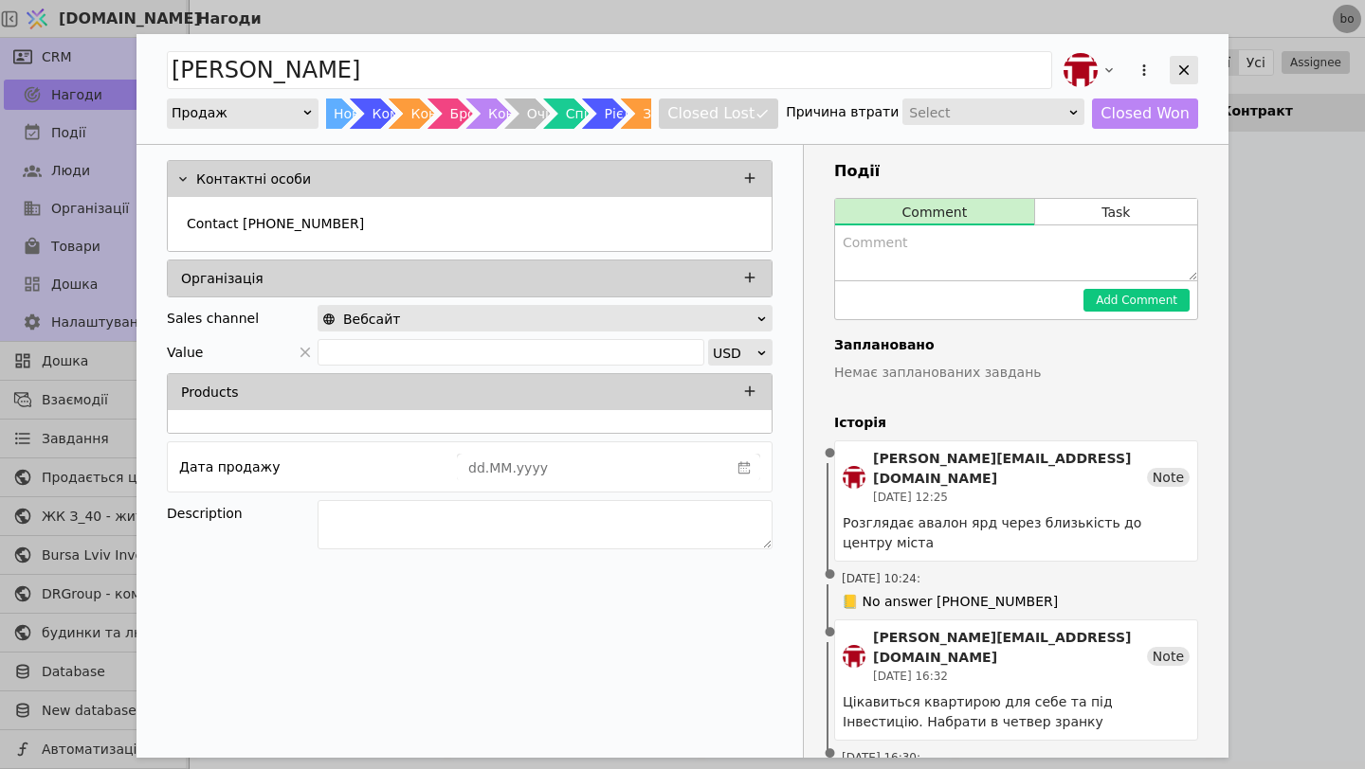
click at [1183, 76] on icon "Add Opportunity" at bounding box center [1183, 70] width 17 height 17
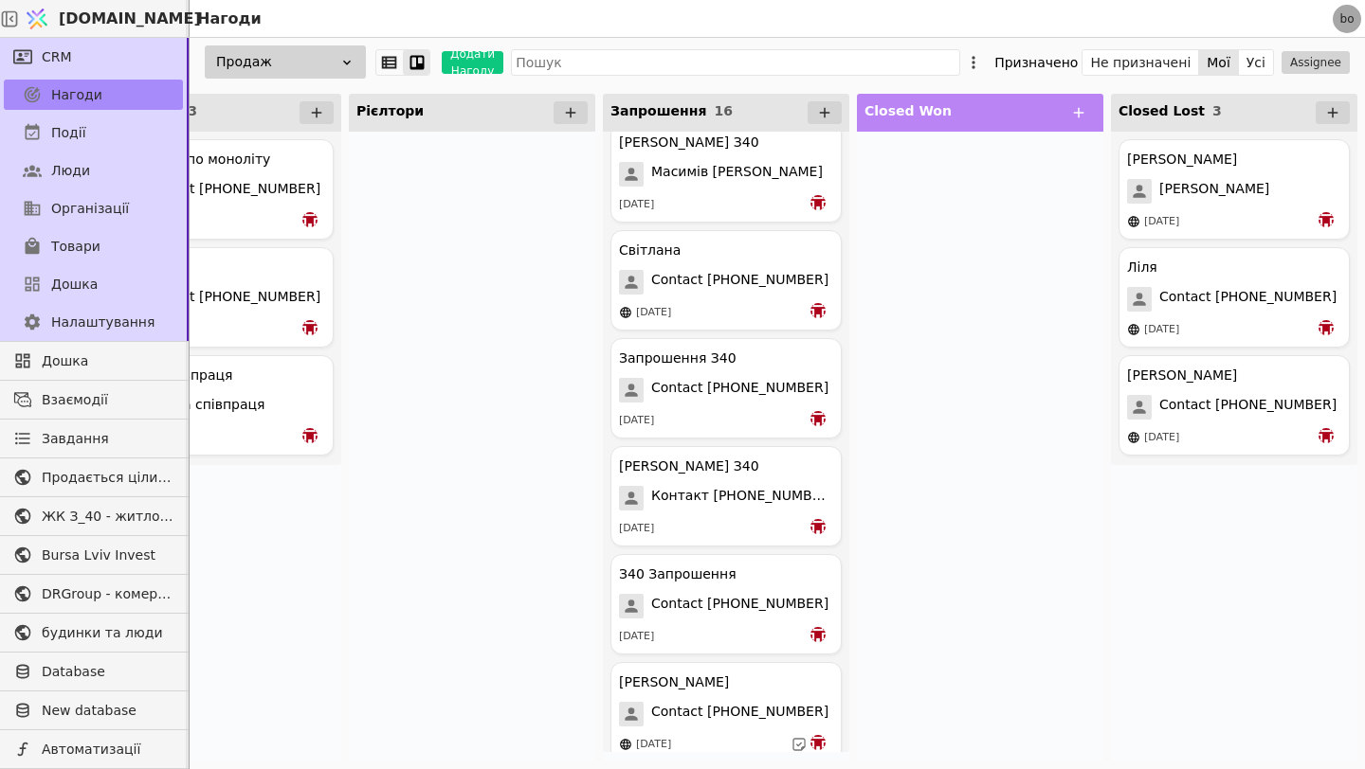
scroll to position [1115, 0]
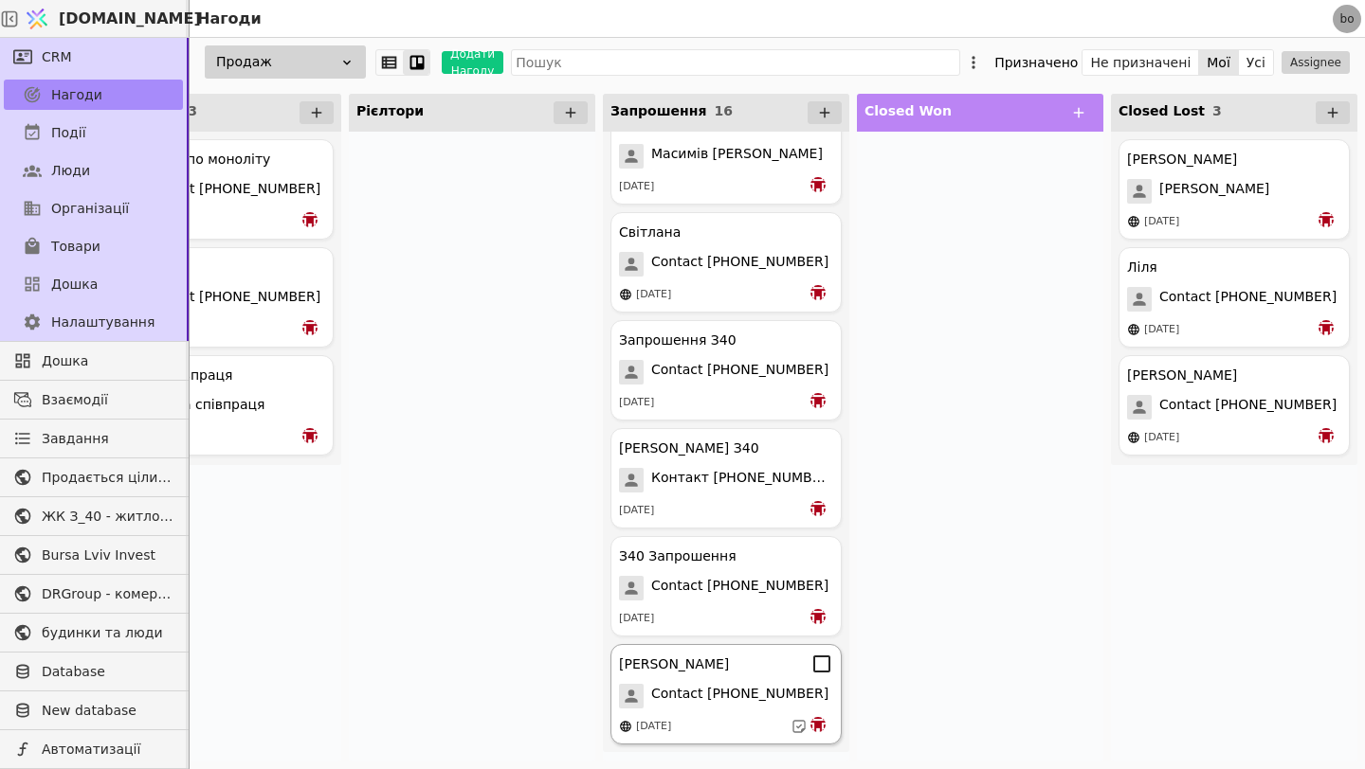
click at [720, 724] on div "[DATE]" at bounding box center [726, 726] width 214 height 19
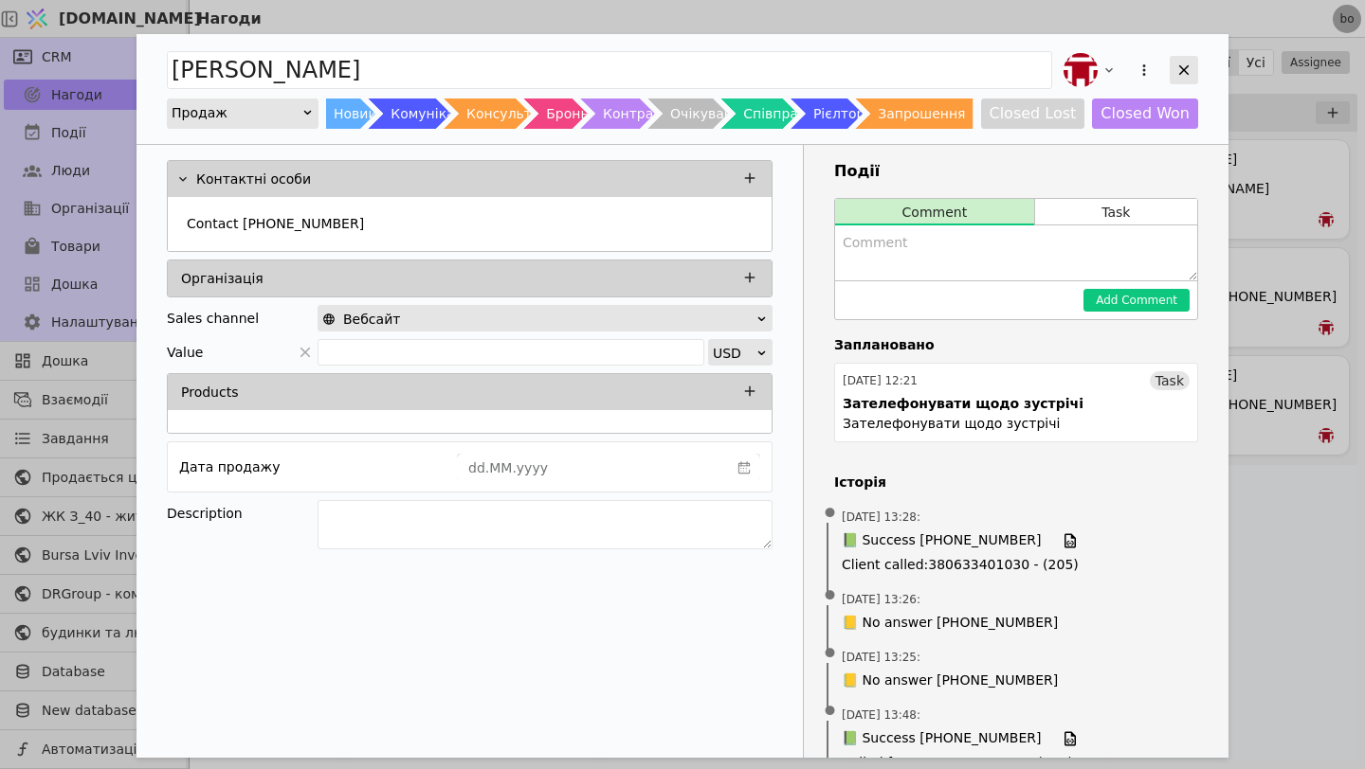
click at [1182, 76] on icon "Add Opportunity" at bounding box center [1183, 70] width 17 height 17
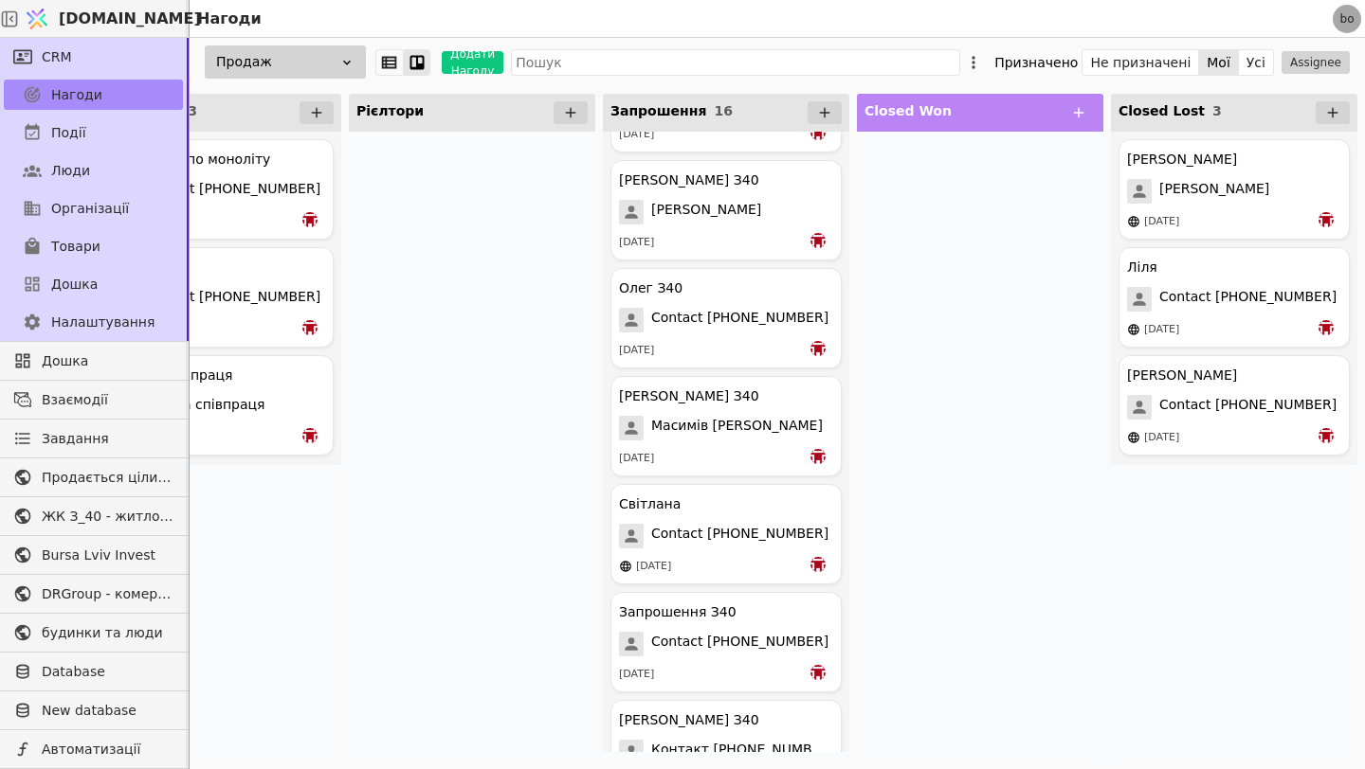
scroll to position [840, 0]
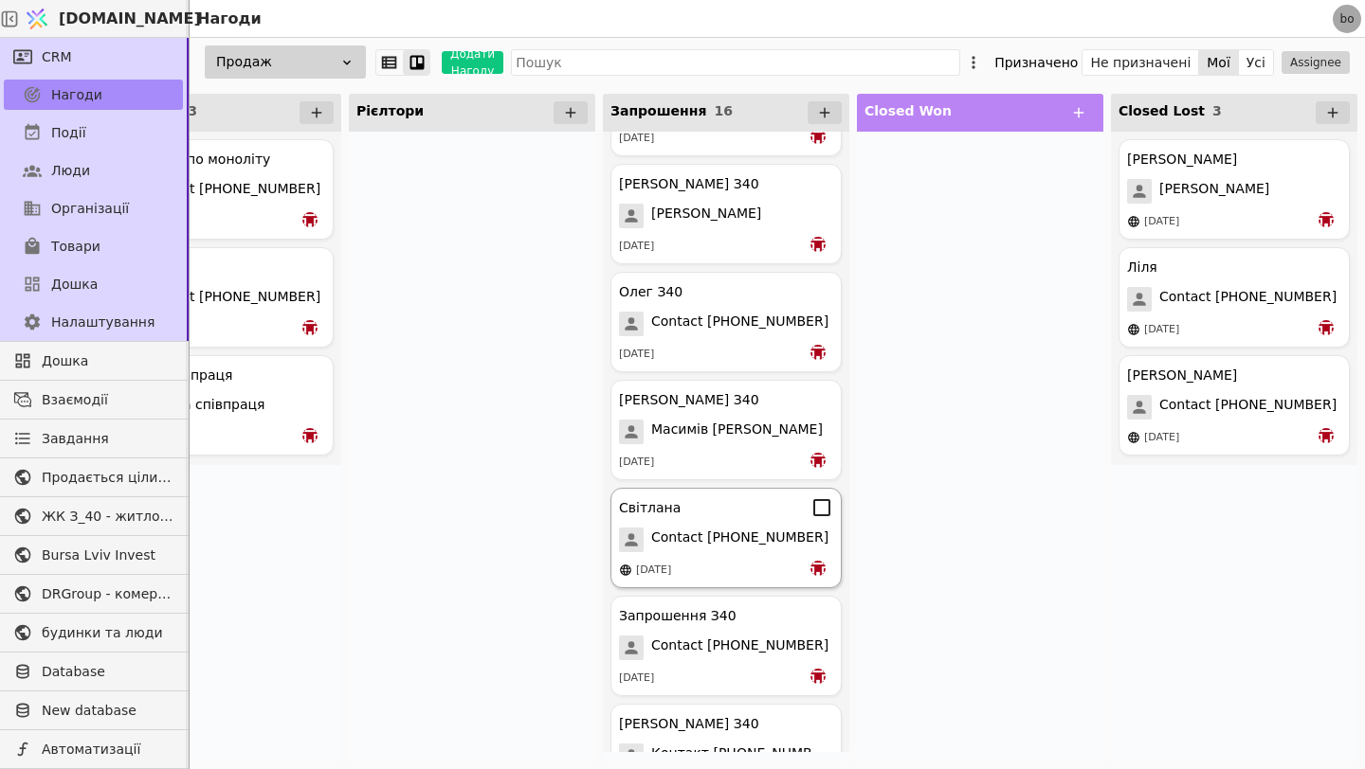
click at [731, 567] on div "[DATE]" at bounding box center [726, 570] width 214 height 19
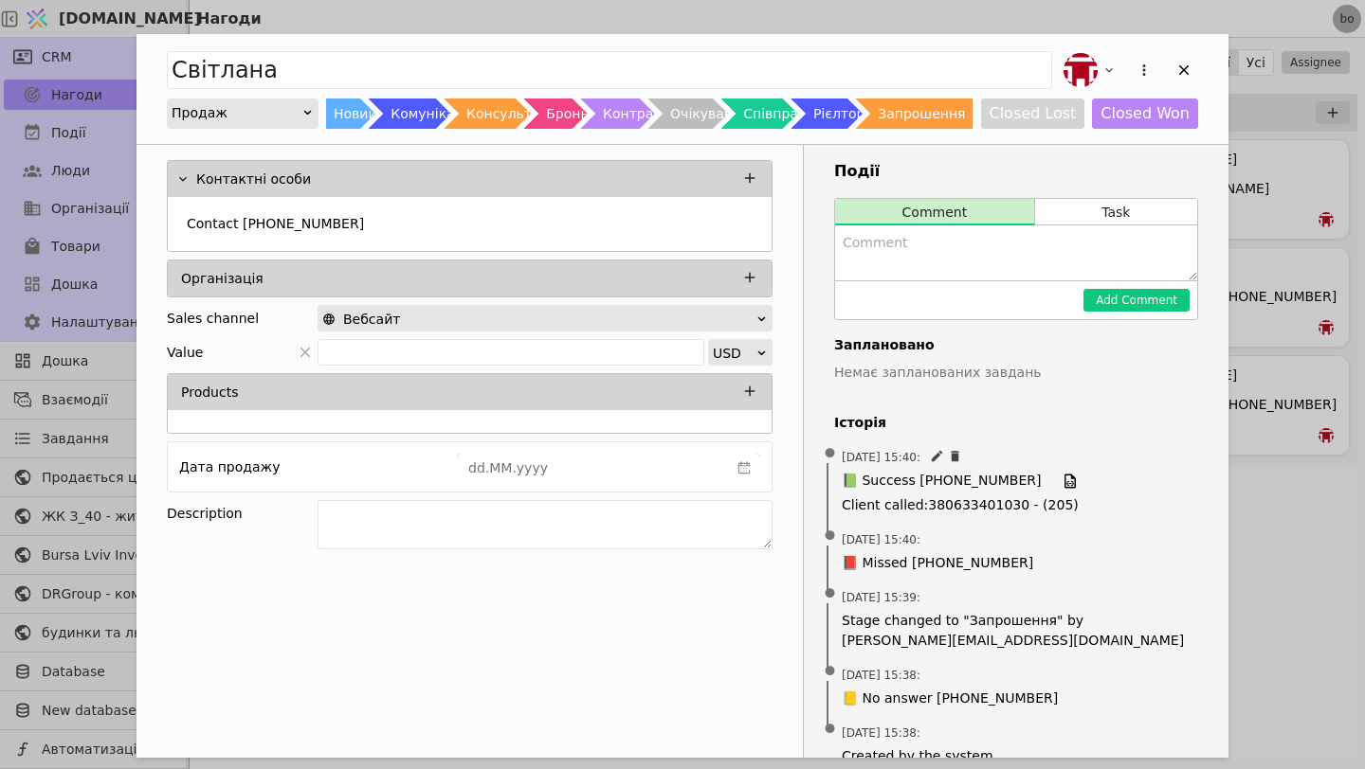
scroll to position [31, 0]
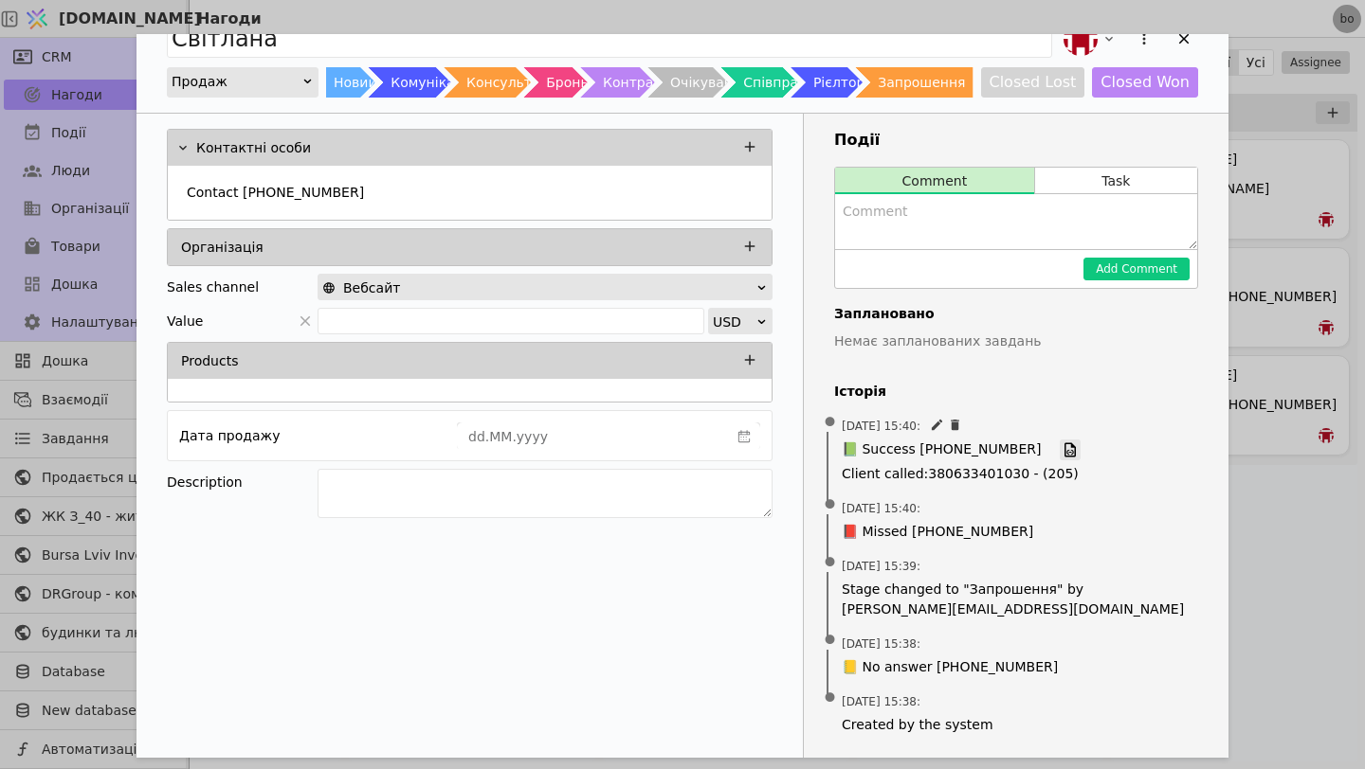
click at [1059, 455] on link "Add Opportunity" at bounding box center [1069, 450] width 21 height 21
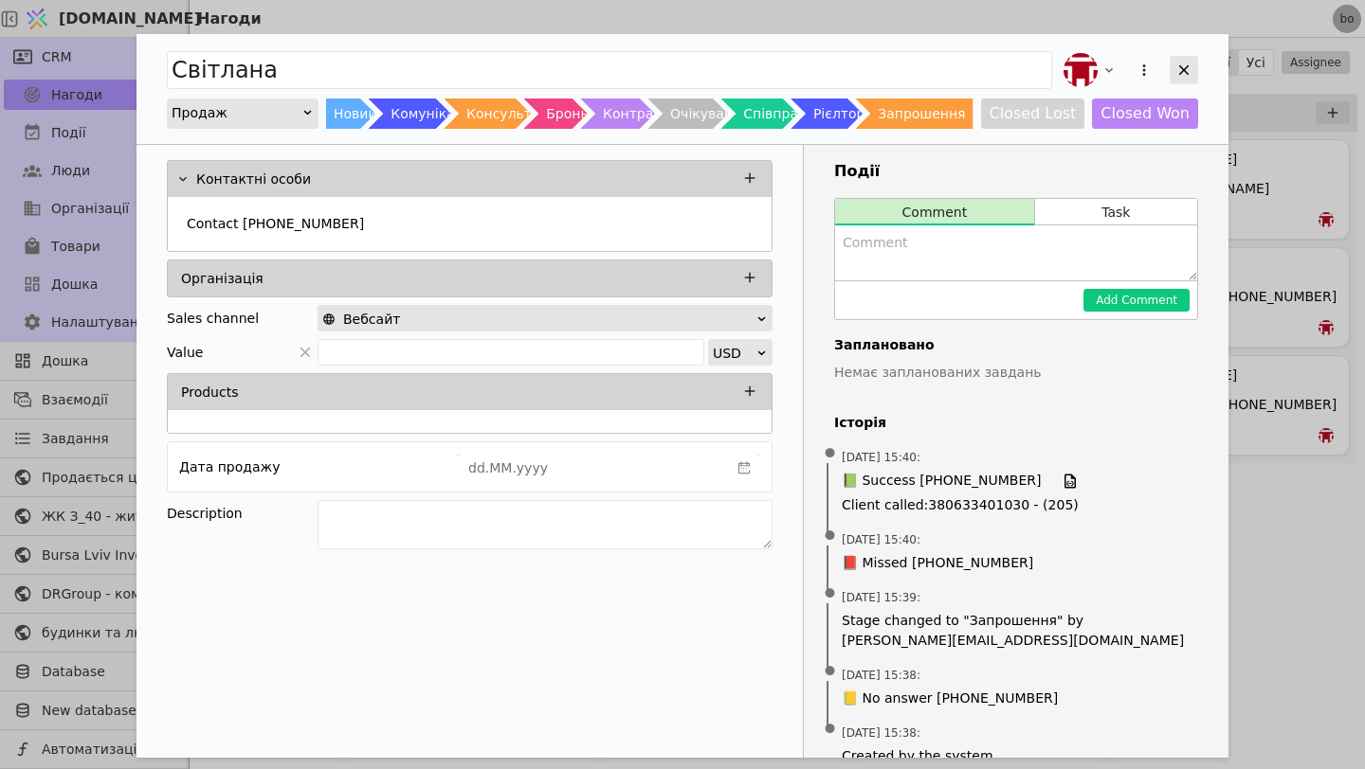
click at [1184, 71] on icon "Add Opportunity" at bounding box center [1183, 70] width 17 height 17
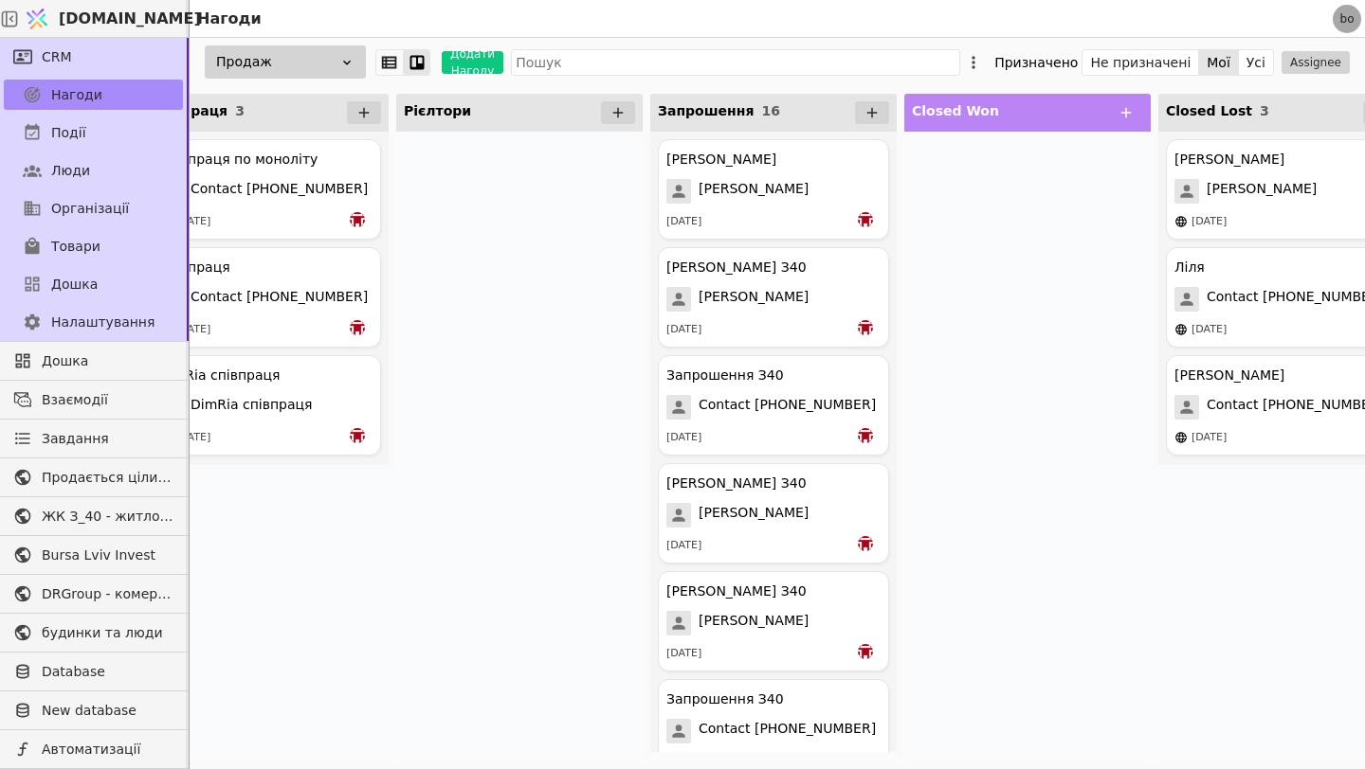
scroll to position [0, 1626]
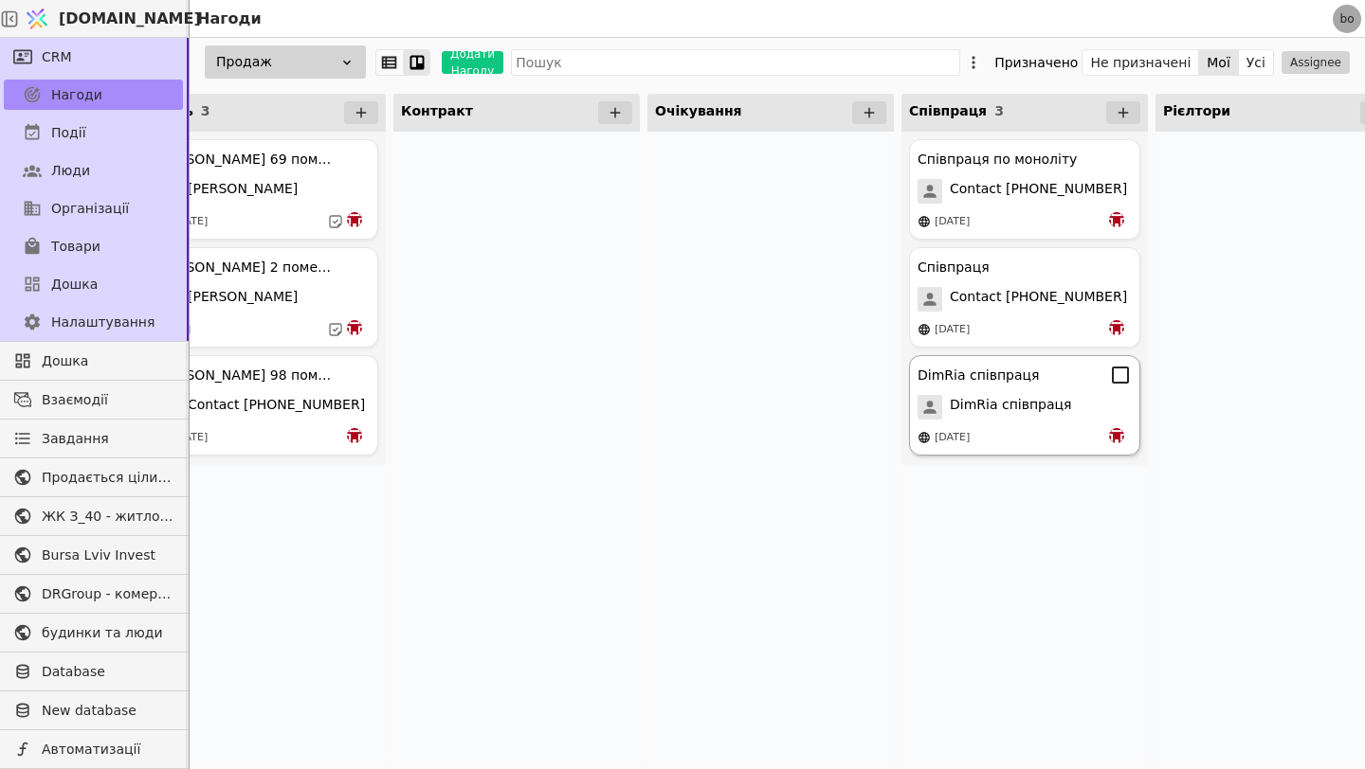
scroll to position [0, 692]
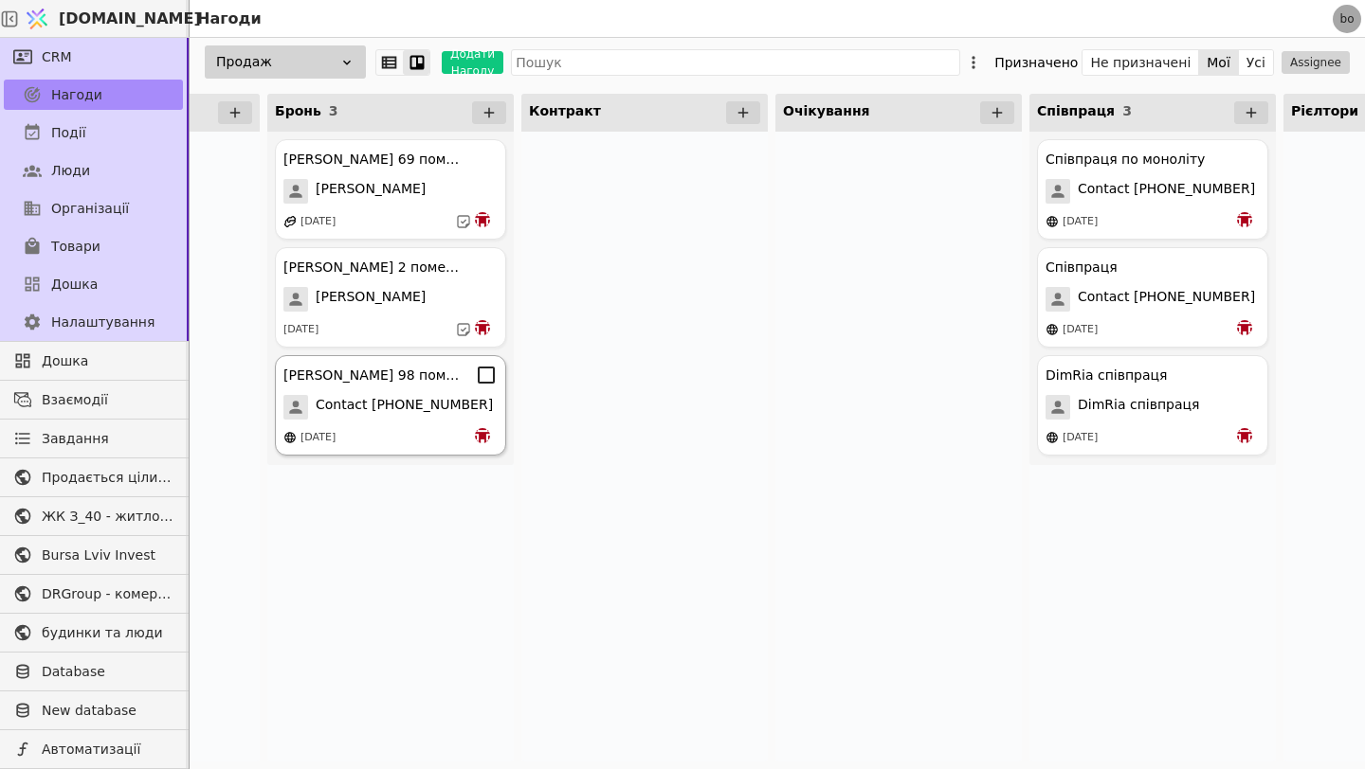
click at [405, 390] on div "[PERSON_NAME] 98 помешкання [PERSON_NAME] Contact [PHONE_NUMBER] [DATE]" at bounding box center [390, 405] width 231 height 100
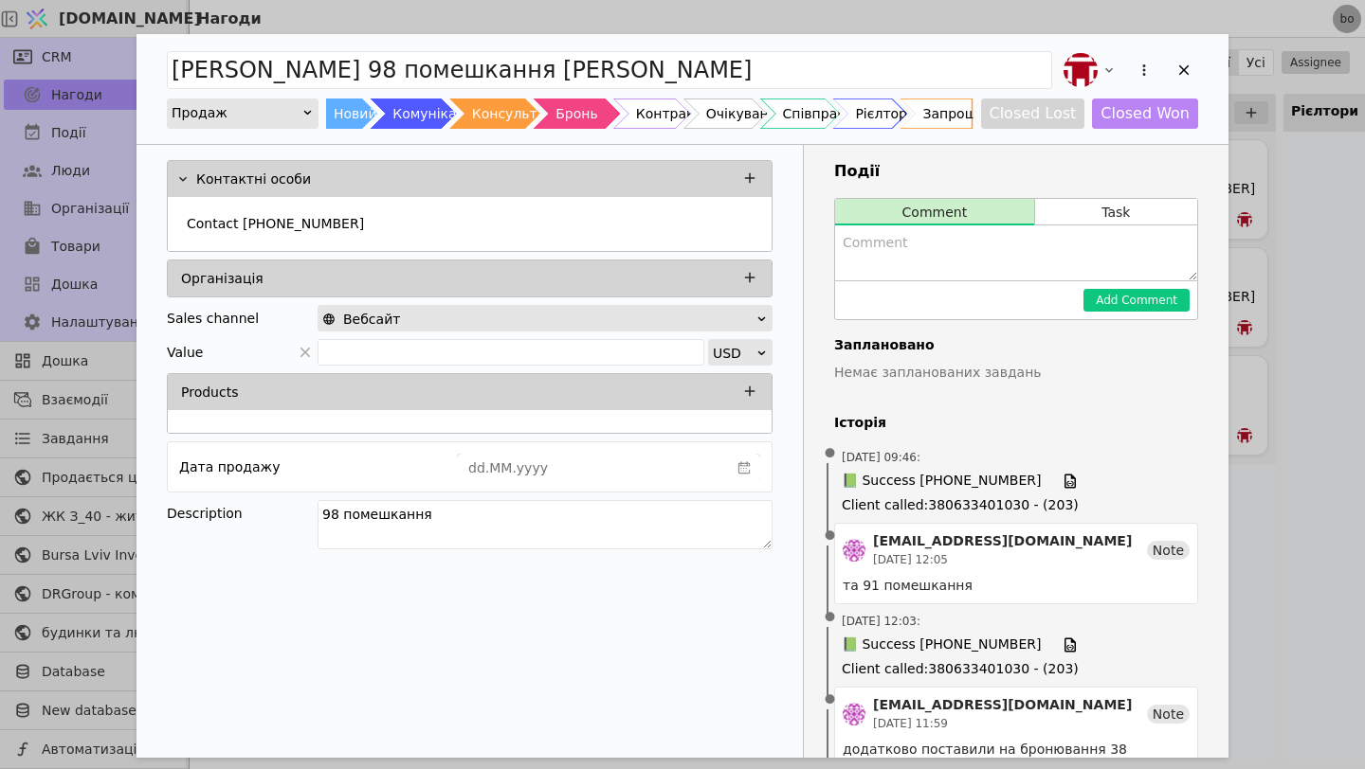
click at [898, 258] on textarea "Add Opportunity" at bounding box center [1016, 253] width 362 height 55
click at [1188, 65] on icon "Add Opportunity" at bounding box center [1183, 70] width 17 height 17
